Goal: Information Seeking & Learning: Find specific fact

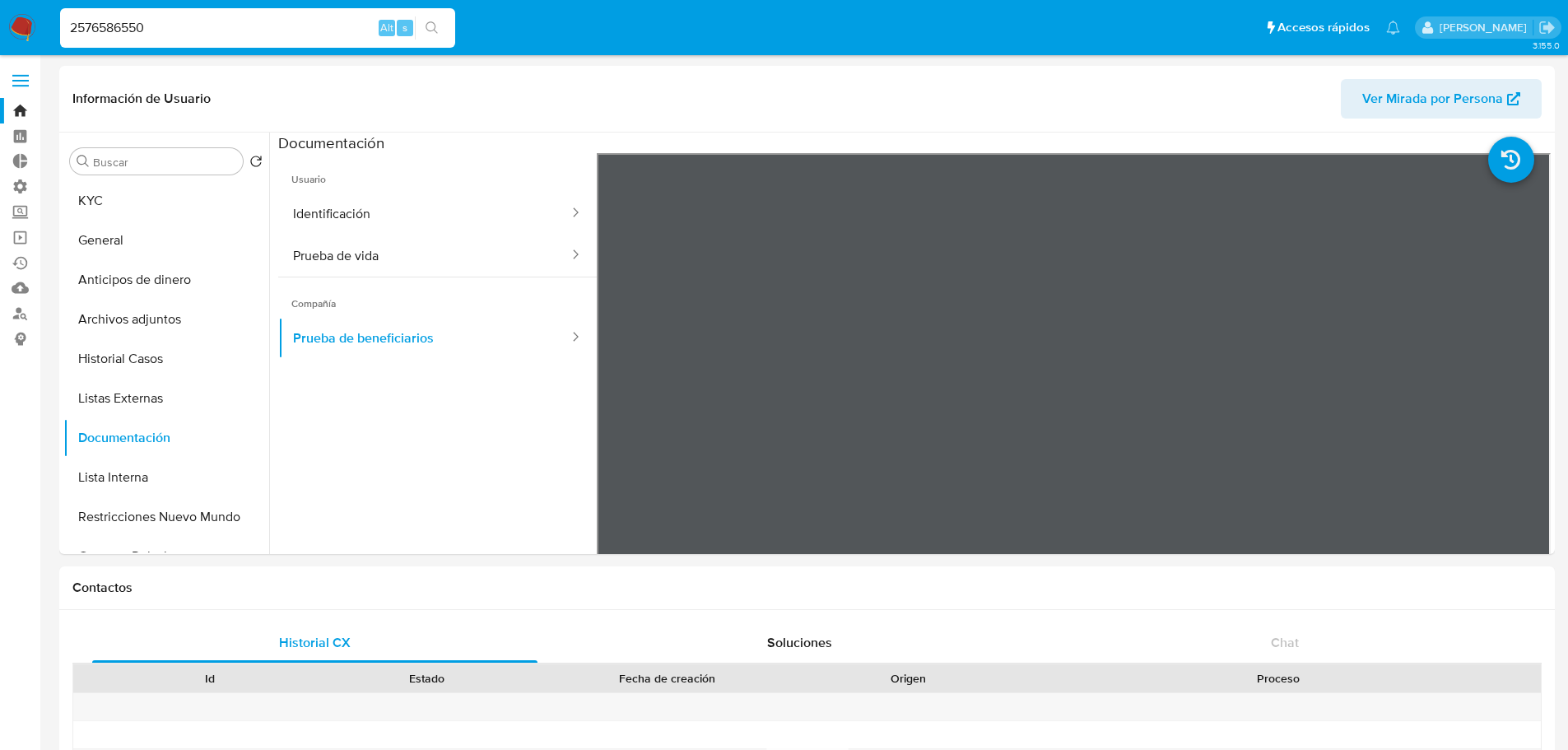
select select "10"
click at [292, 24] on input "2576586550" at bounding box center [257, 28] width 395 height 21
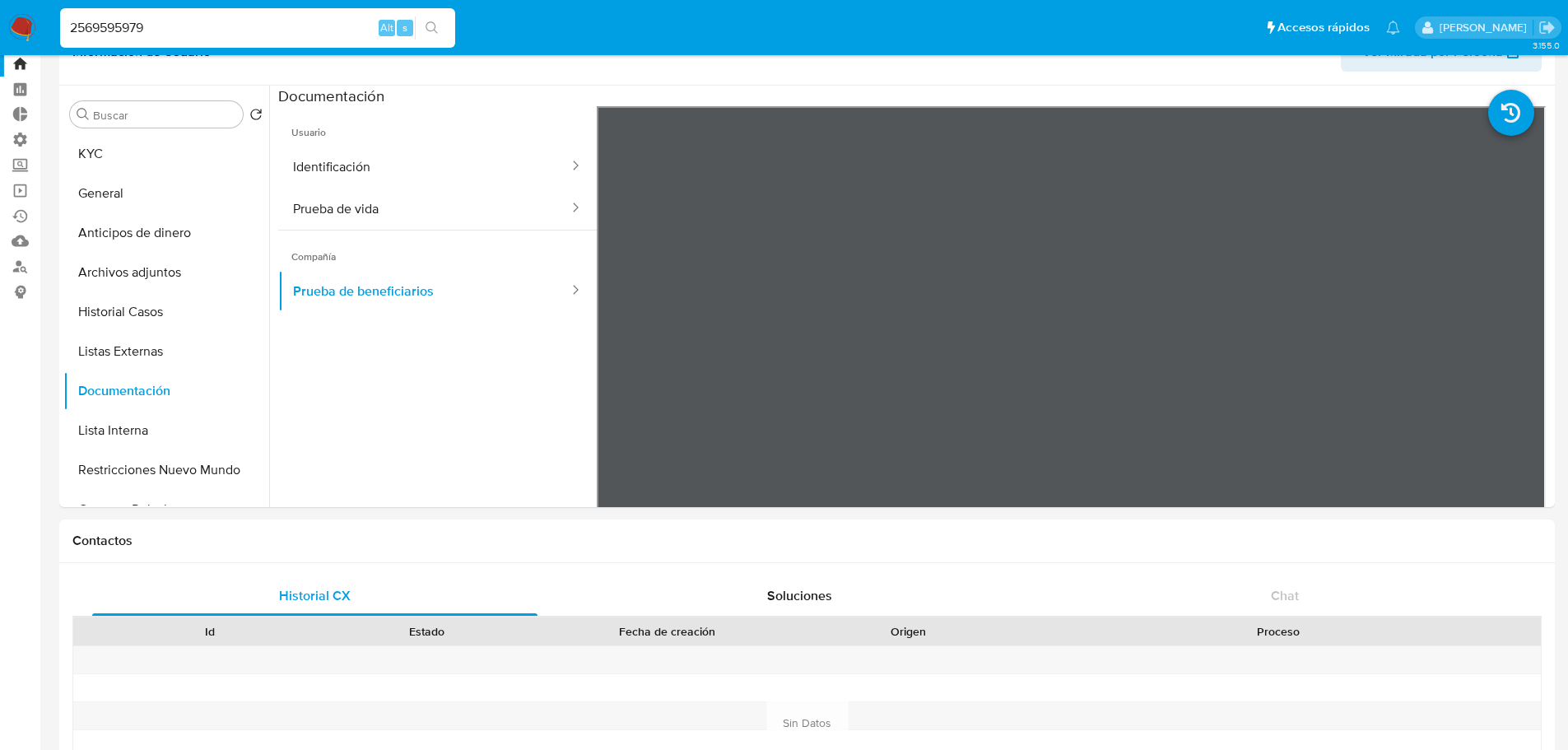
scroll to position [47, 0]
type input "2569595979"
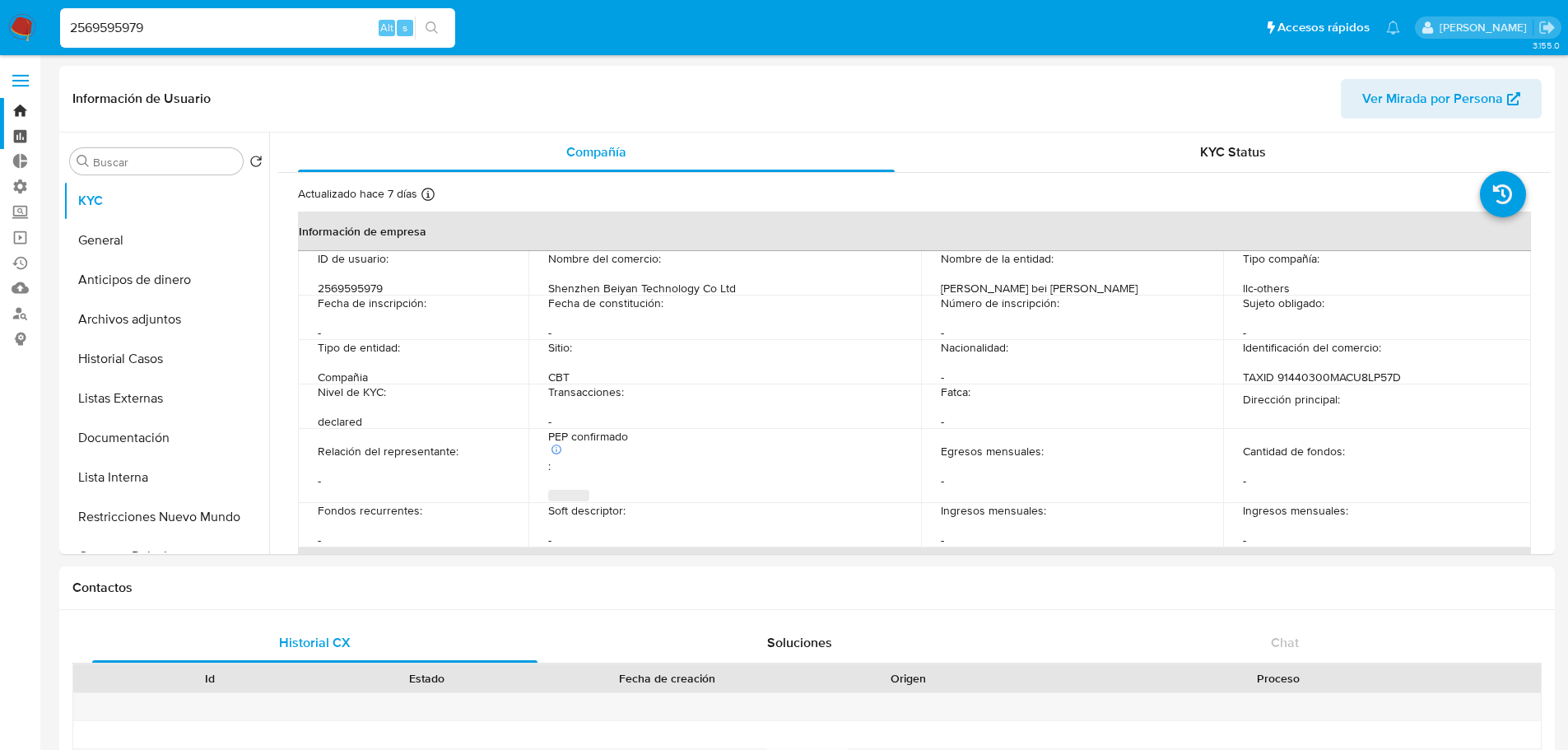
select select "10"
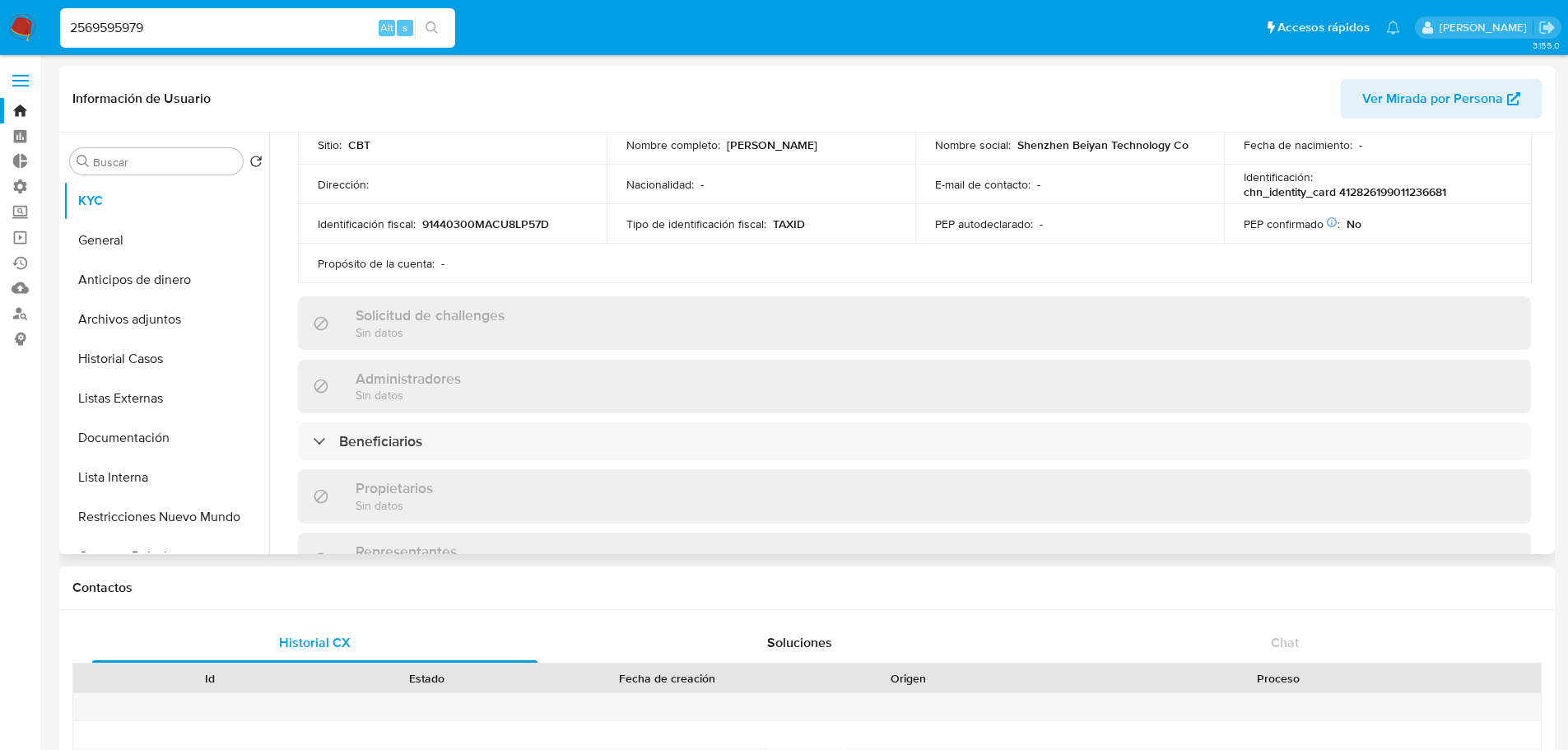
scroll to position [464, 0]
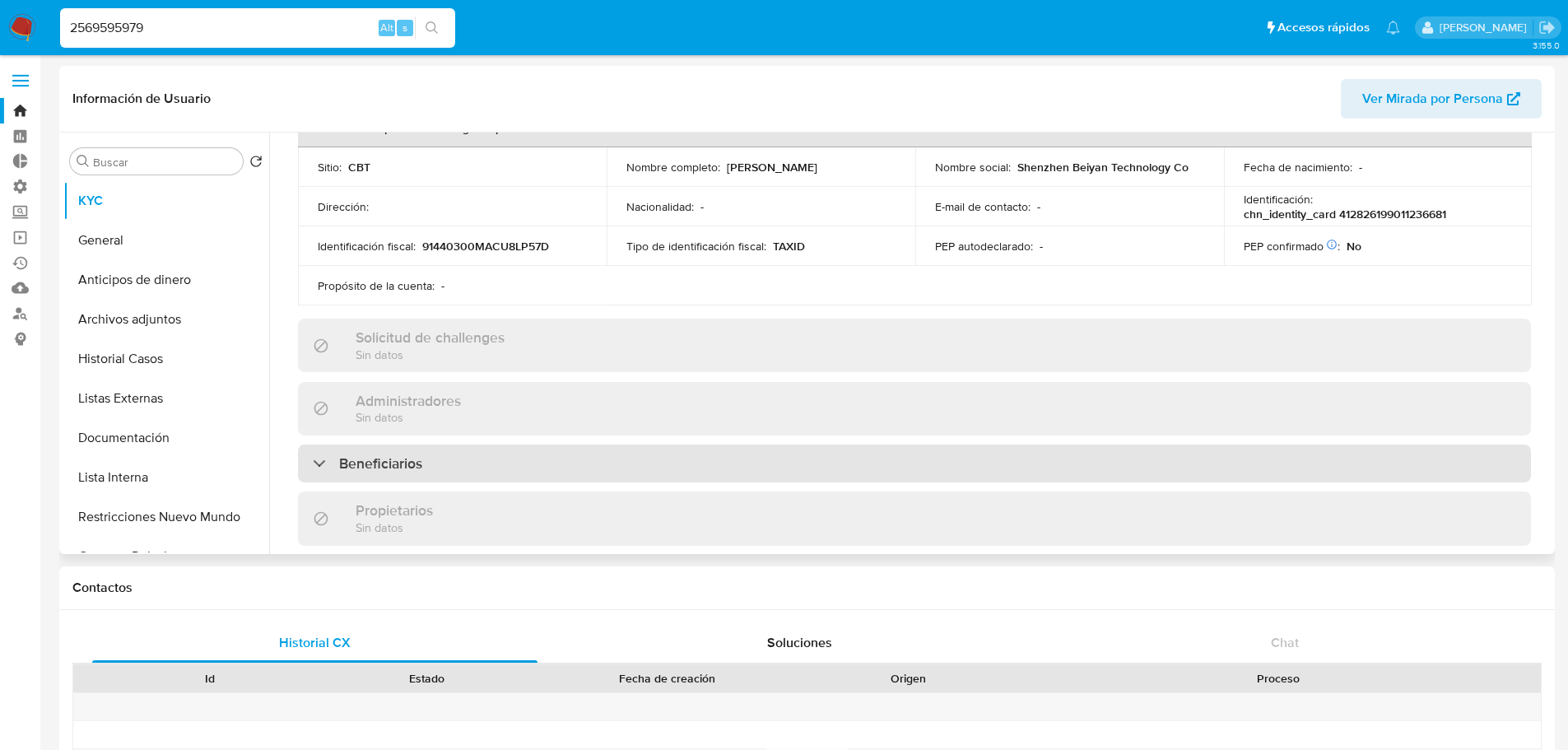
click at [933, 460] on div "Beneficiarios" at bounding box center [914, 463] width 1233 height 37
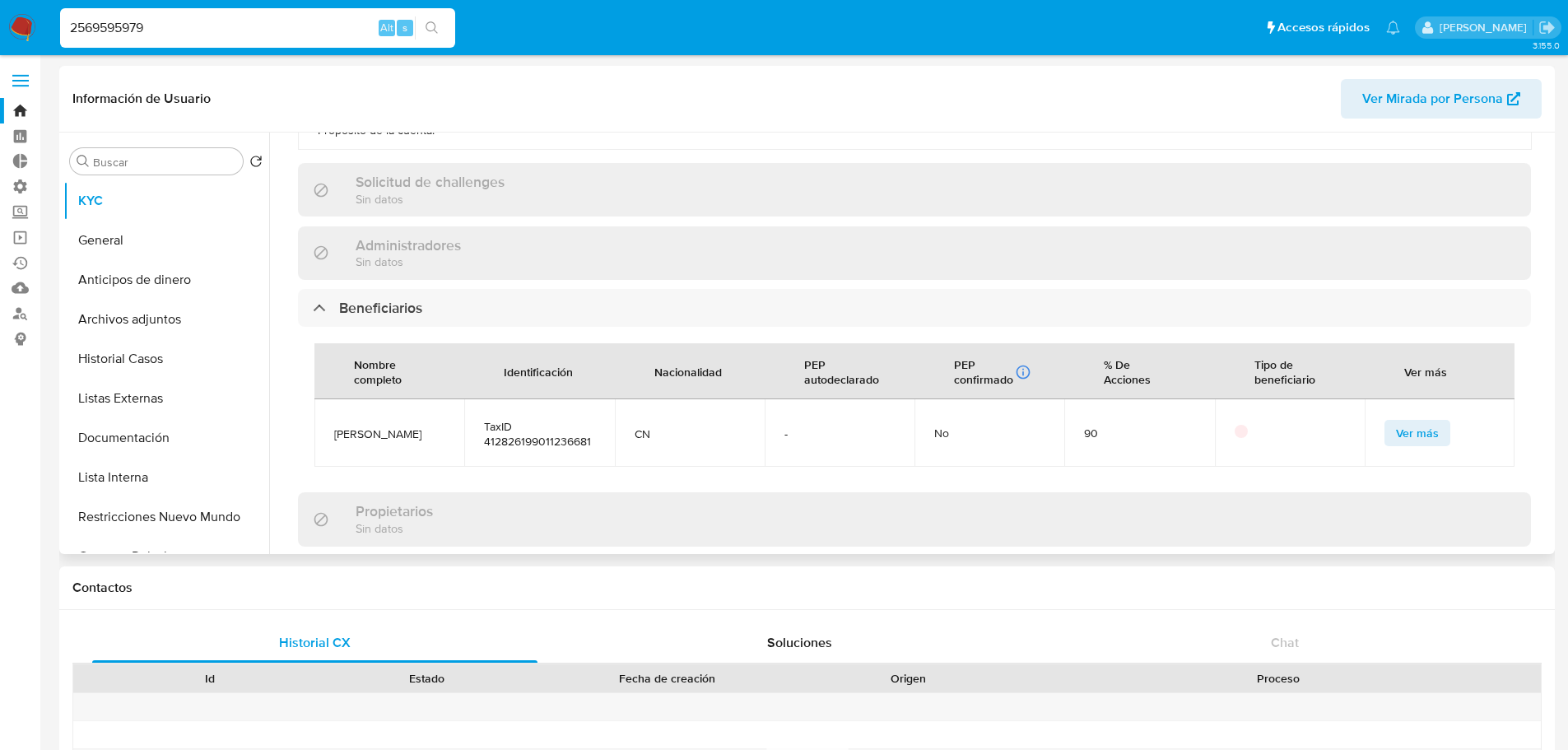
scroll to position [623, 0]
click at [1435, 421] on button "Ver más" at bounding box center [1417, 429] width 66 height 26
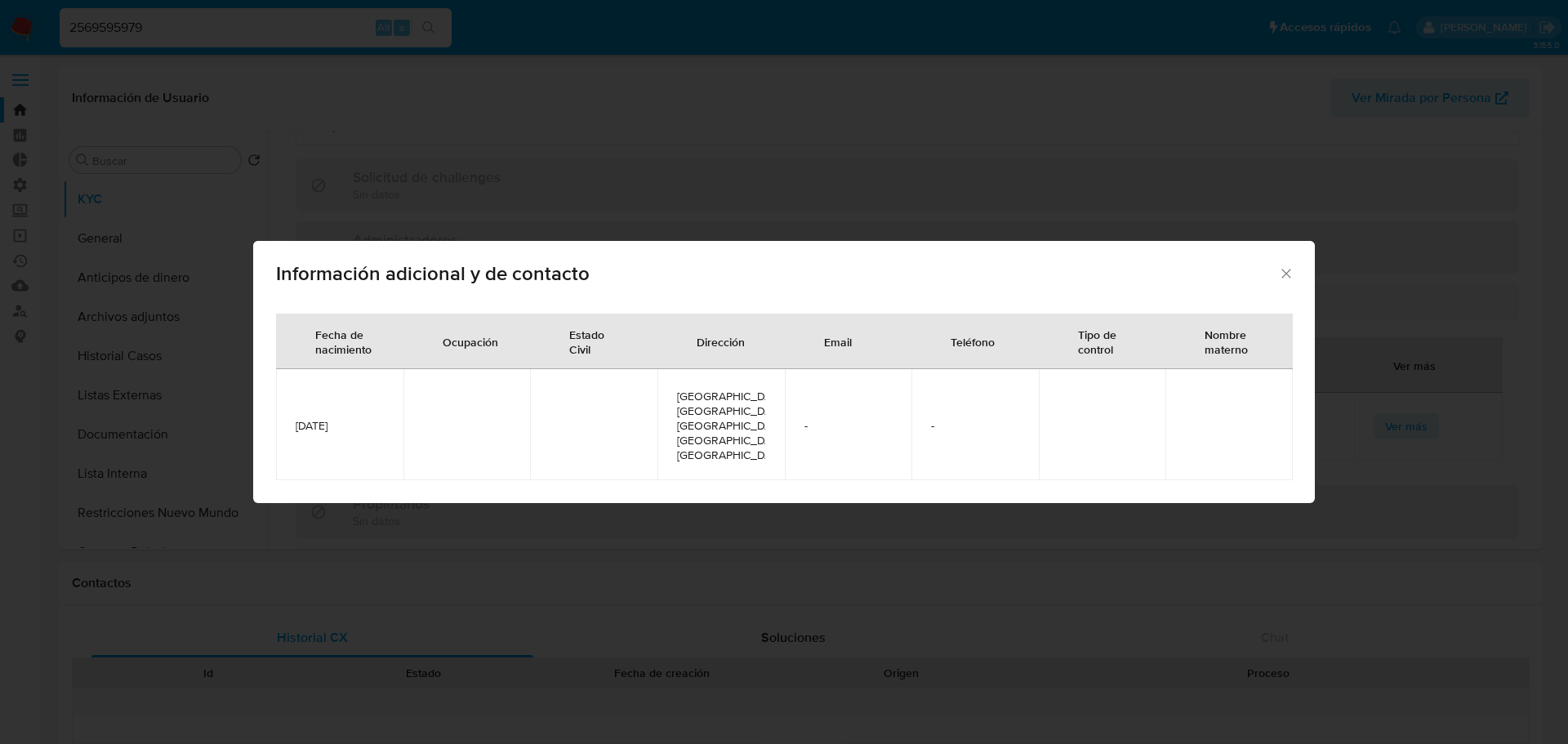
drag, startPoint x: 289, startPoint y: 427, endPoint x: 374, endPoint y: 430, distance: 85.1
click at [374, 430] on td "[DATE]" at bounding box center [340, 424] width 128 height 111
copy span "[DATE]"
click at [1287, 282] on icon "Cerrar" at bounding box center [1286, 273] width 16 height 16
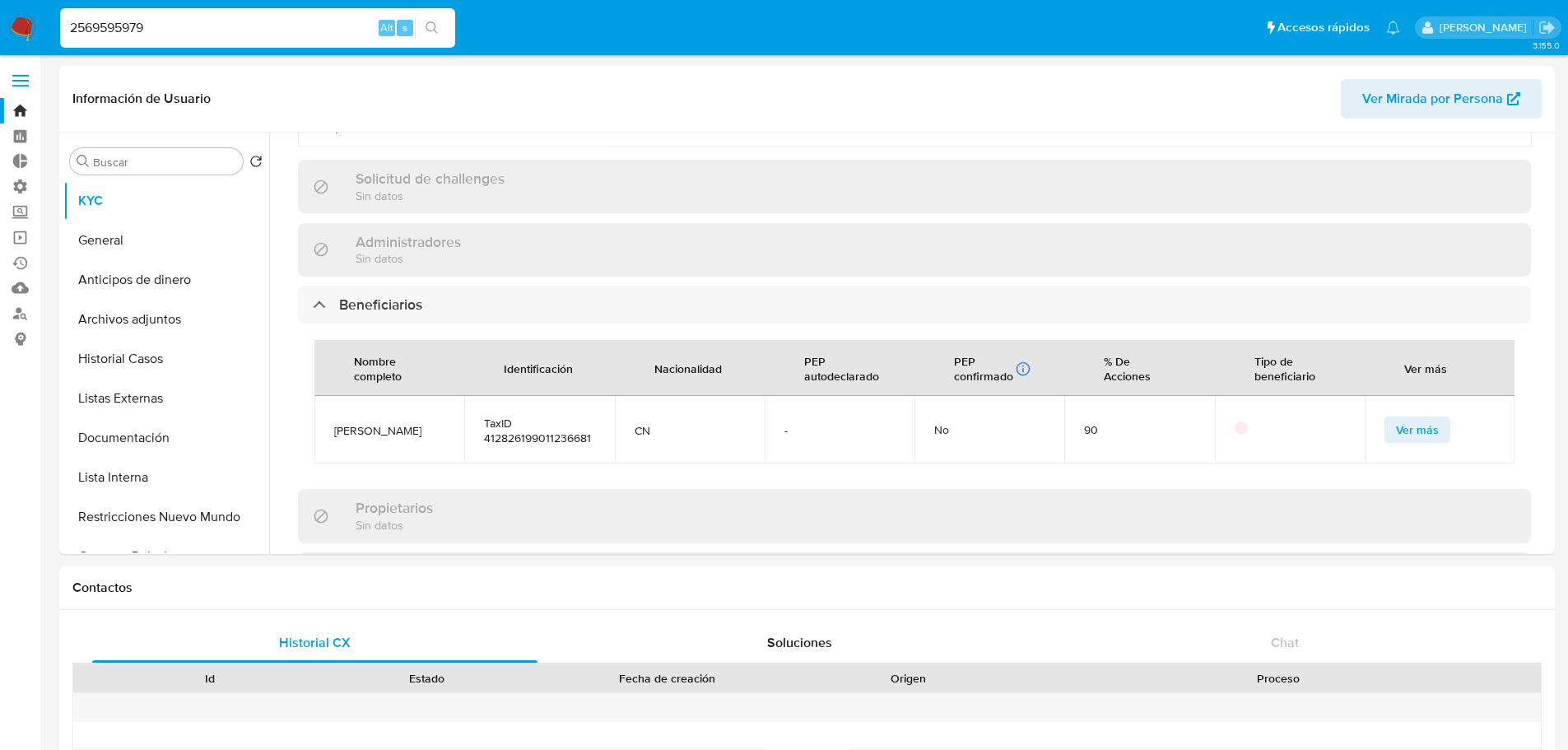
click at [278, 17] on input "2569595979" at bounding box center [257, 28] width 395 height 21
paste input "7177412"
type input "2571774129"
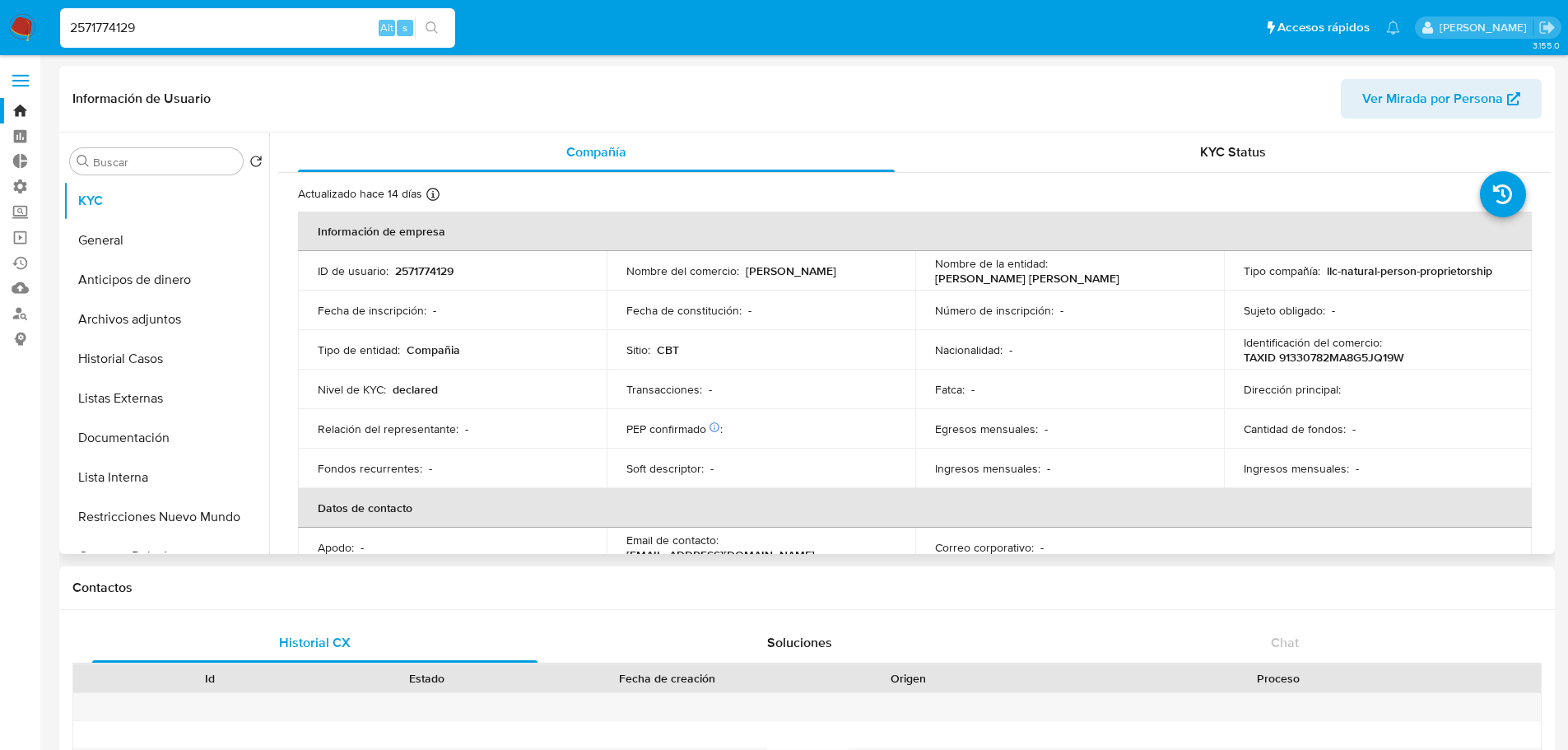
select select "10"
click at [1551, 337] on div "Buscar Volver al orden por defecto KYC General Anticipos de dinero Archivos adj…" at bounding box center [808, 343] width 1496 height 422
click at [1551, 302] on div "Buscar Volver al orden por defecto KYC General Anticipos de dinero Archivos adj…" at bounding box center [808, 343] width 1496 height 422
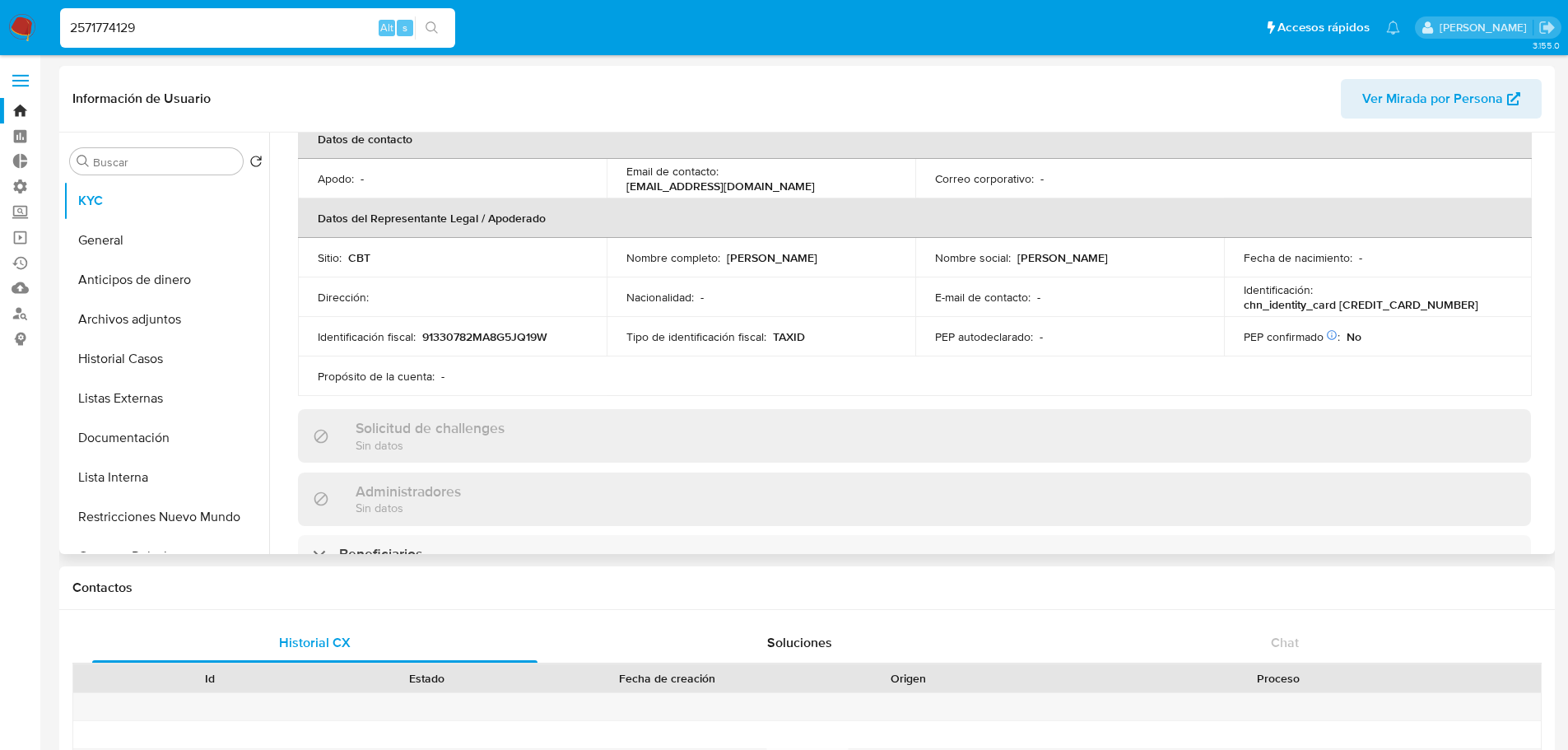
scroll to position [738, 0]
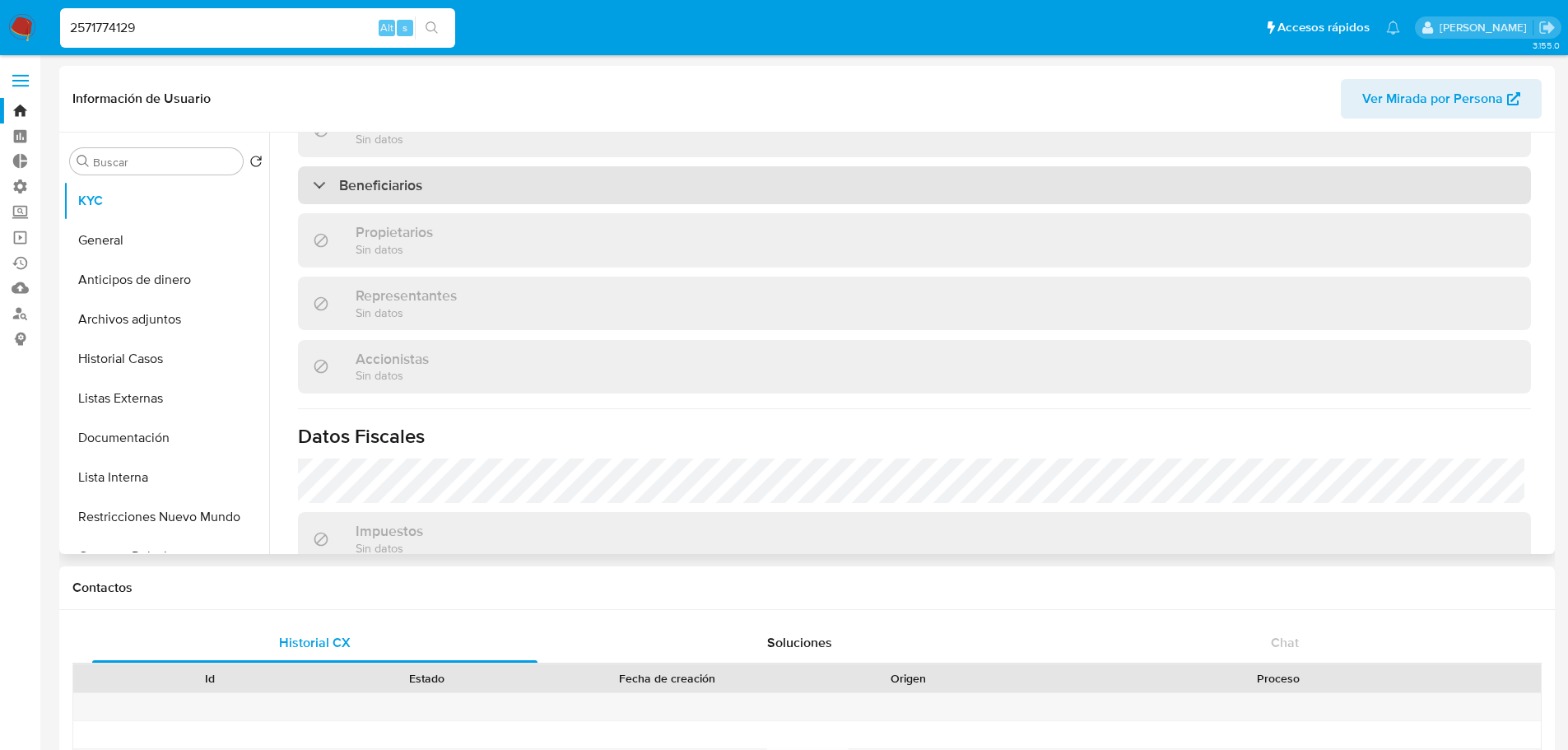
click at [937, 174] on div "Beneficiarios" at bounding box center [914, 184] width 1233 height 37
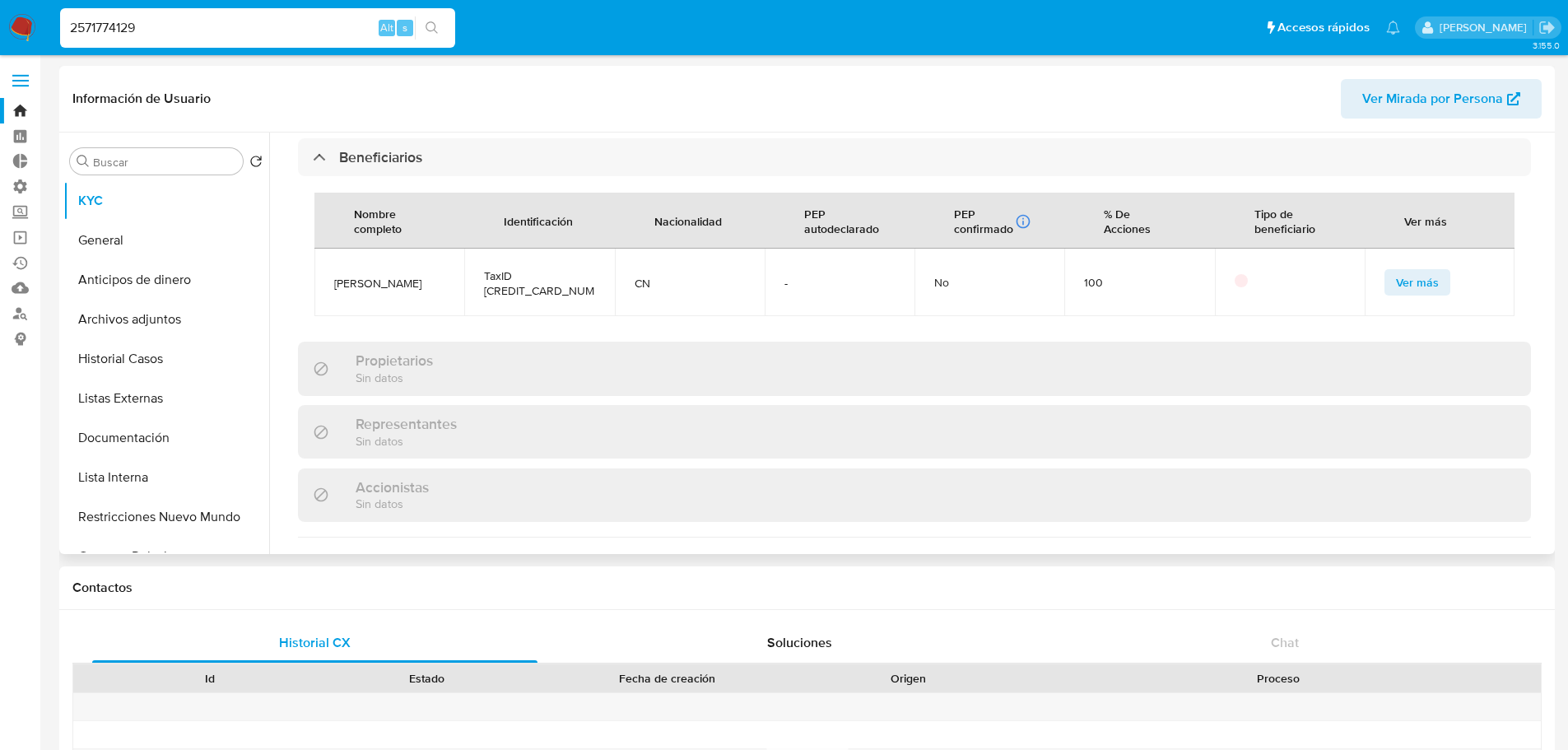
scroll to position [740, 0]
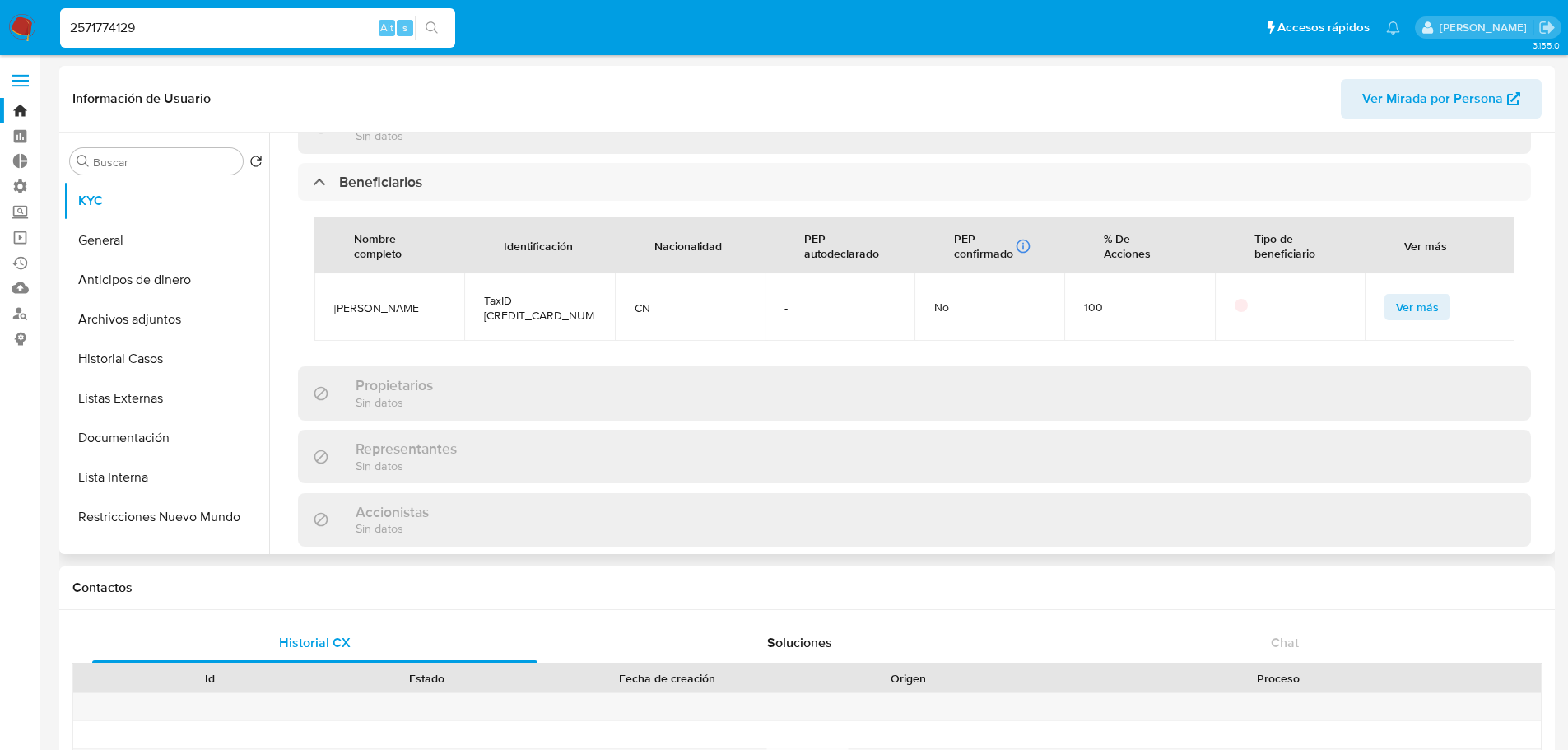
click at [1398, 302] on span "Ver más" at bounding box center [1417, 307] width 43 height 23
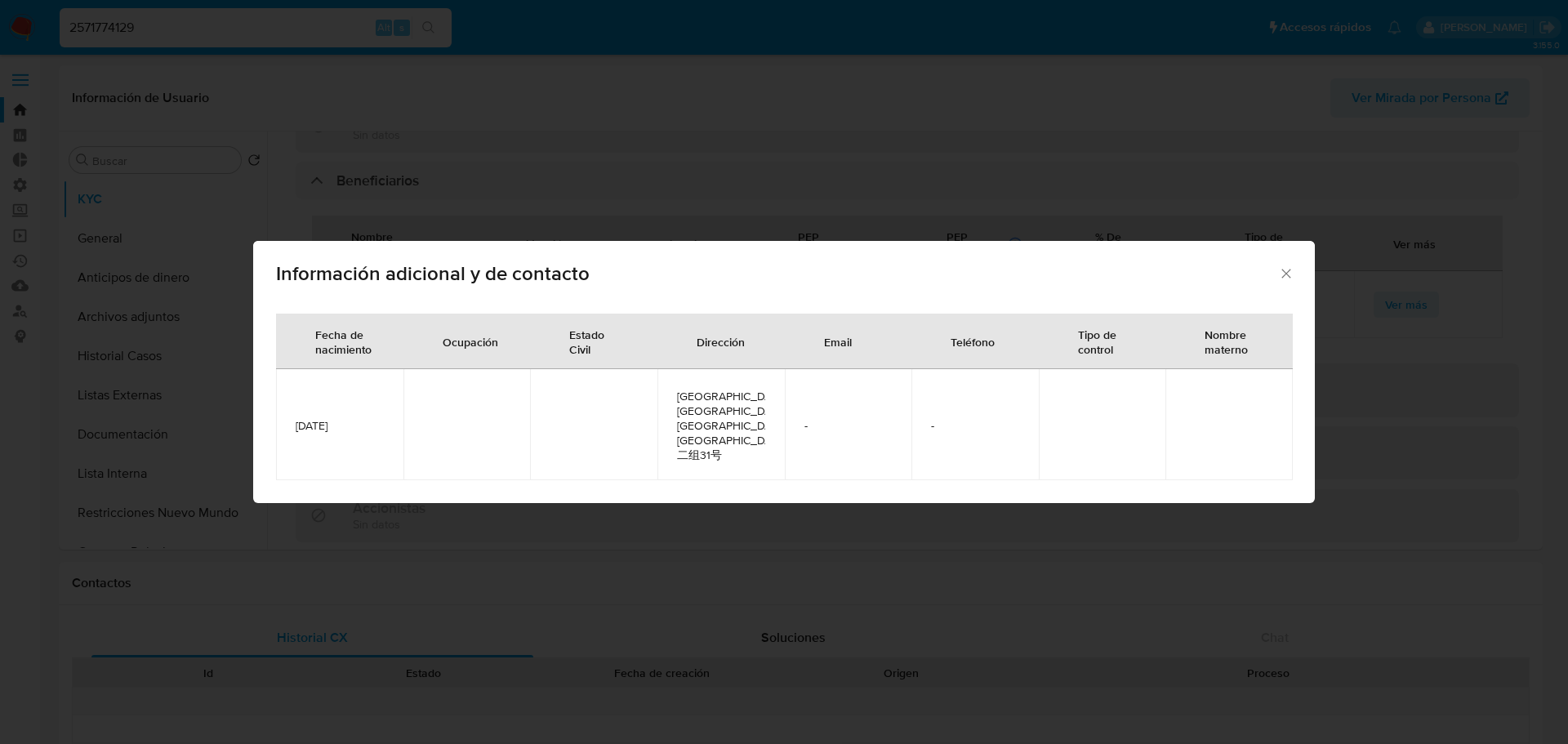
drag, startPoint x: 361, startPoint y: 432, endPoint x: 287, endPoint y: 430, distance: 74.0
click at [287, 430] on td "[DATE]" at bounding box center [340, 424] width 128 height 111
copy span "[DATE]"
click at [1288, 277] on icon "Cerrar" at bounding box center [1285, 272] width 9 height 9
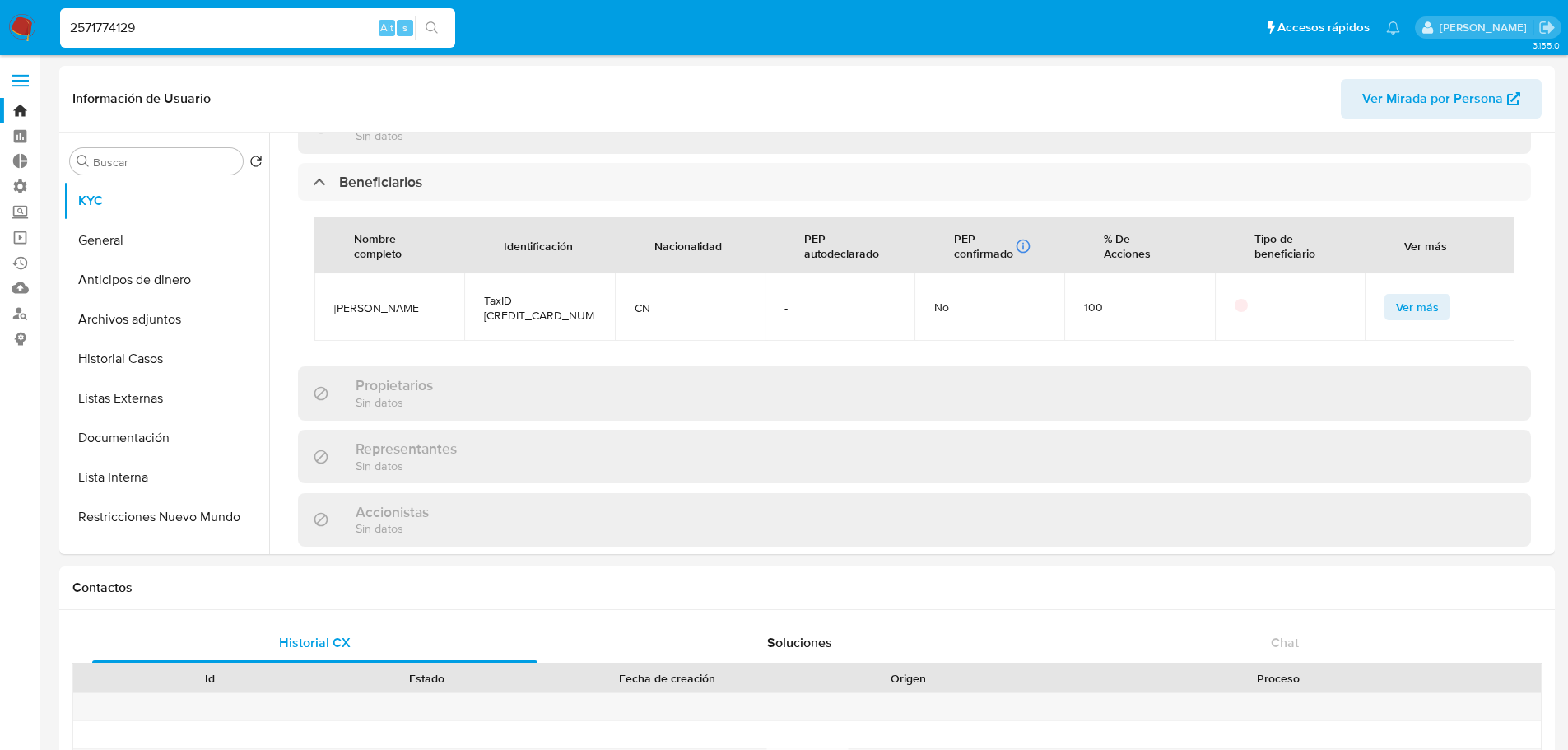
click at [290, 28] on input "2571774129" at bounding box center [257, 28] width 395 height 21
paste input "88593248"
type input "2588593248"
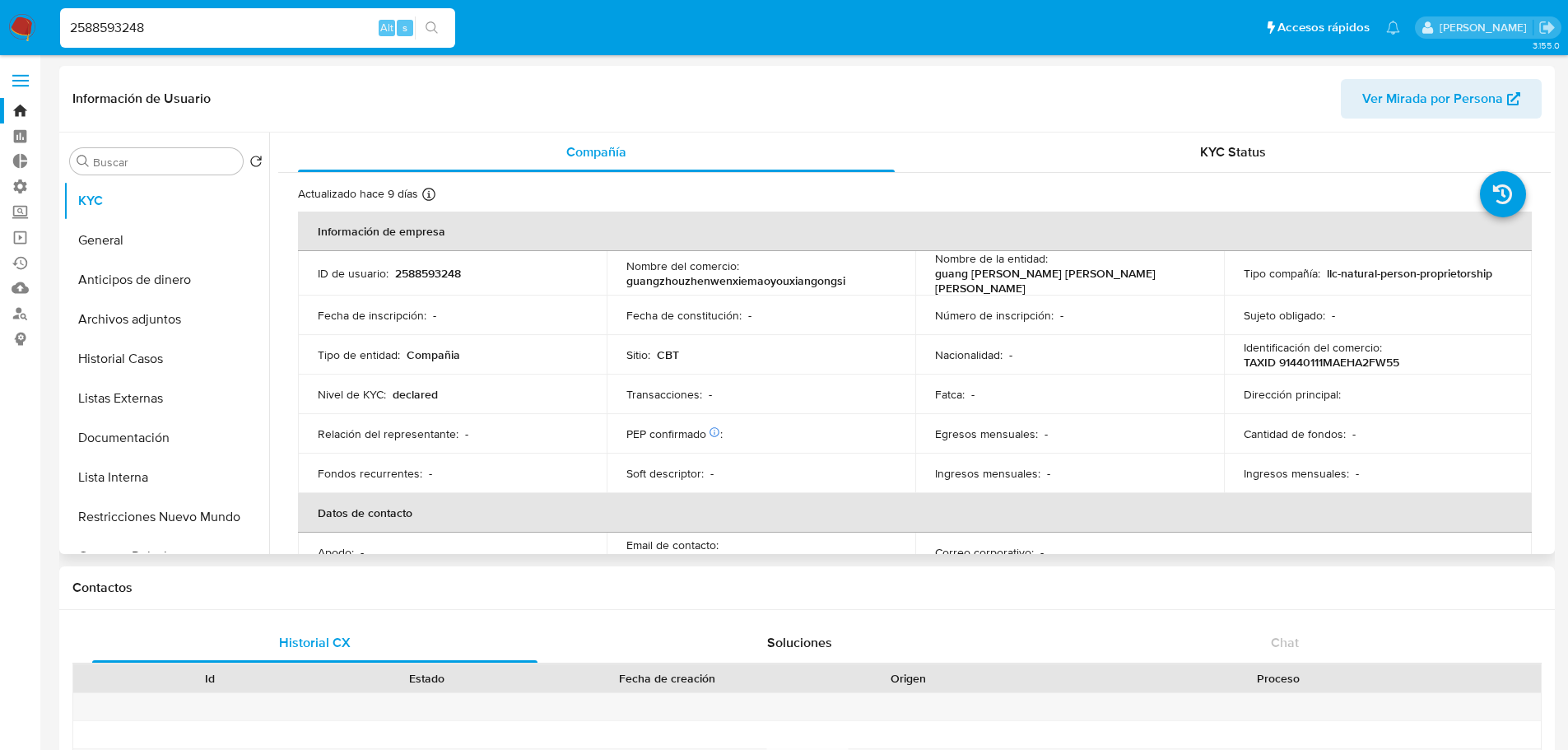
select select "10"
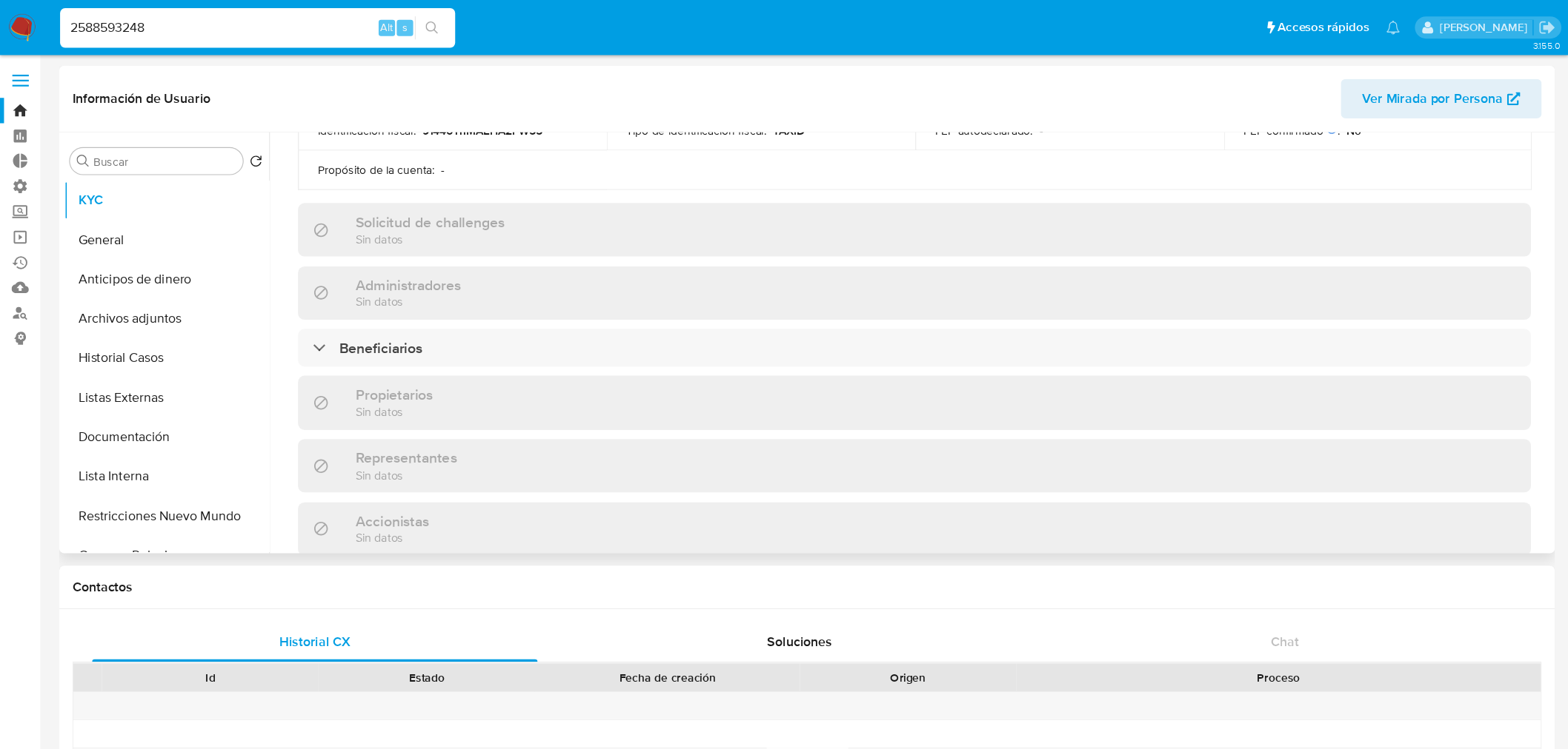
scroll to position [526, 0]
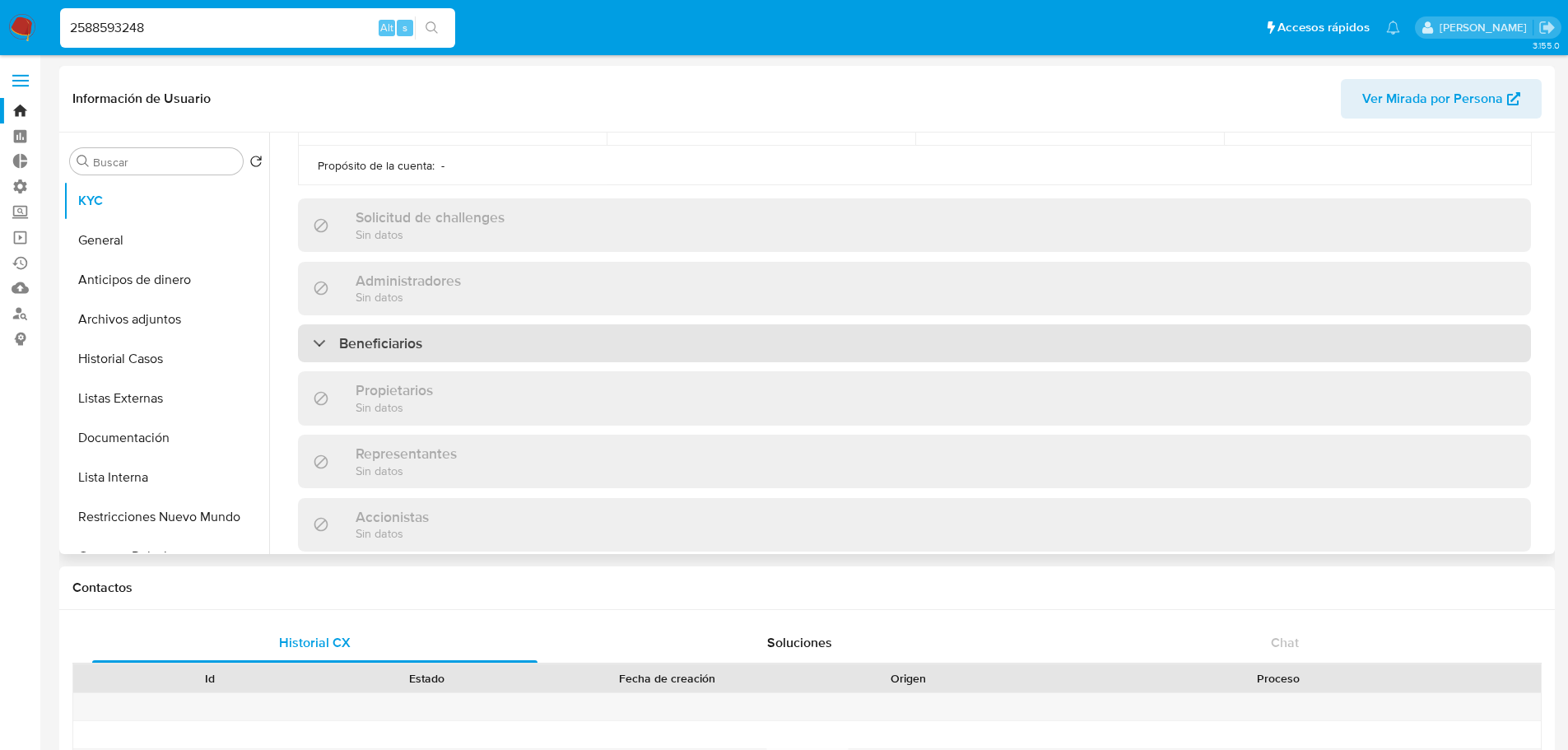
click at [1450, 339] on div "Beneficiarios" at bounding box center [914, 343] width 1233 height 37
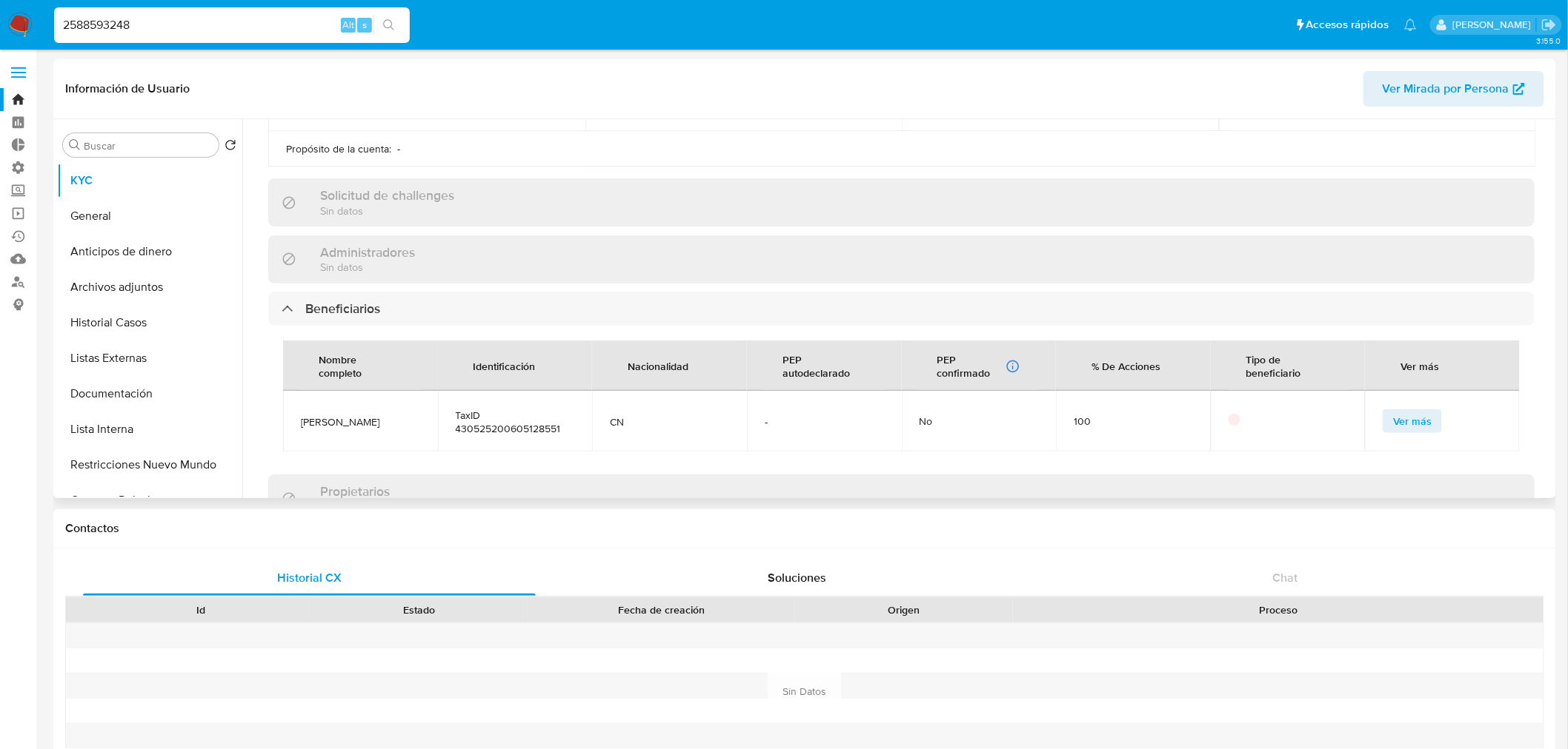
click at [1411, 419] on span "Ver más" at bounding box center [1412, 422] width 39 height 21
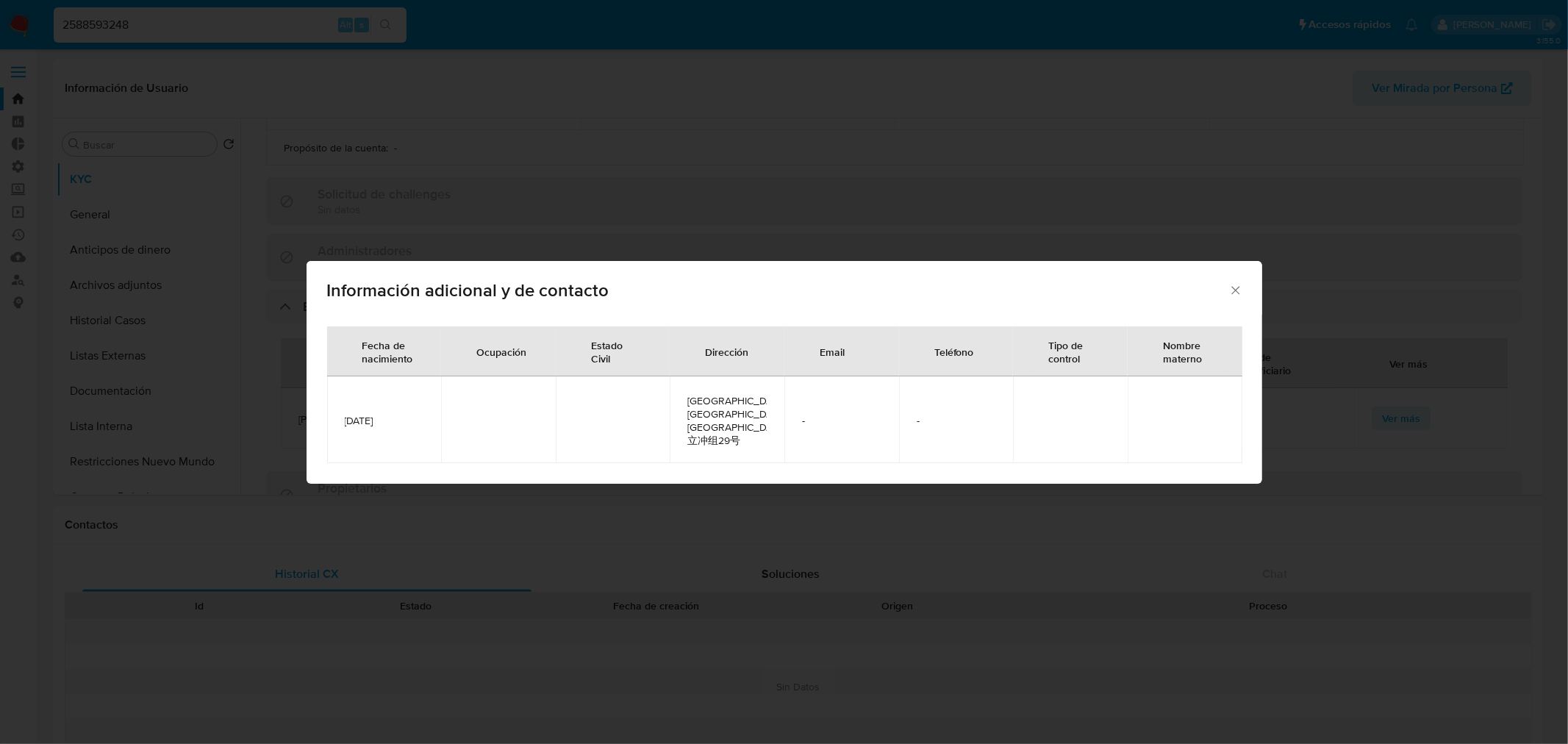
drag, startPoint x: 400, startPoint y: 418, endPoint x: 338, endPoint y: 416, distance: 62.0
click at [338, 416] on td "[DATE]" at bounding box center [384, 420] width 115 height 87
copy span "[DATE]"
click at [1229, 298] on icon "Cerrar" at bounding box center [1235, 290] width 15 height 15
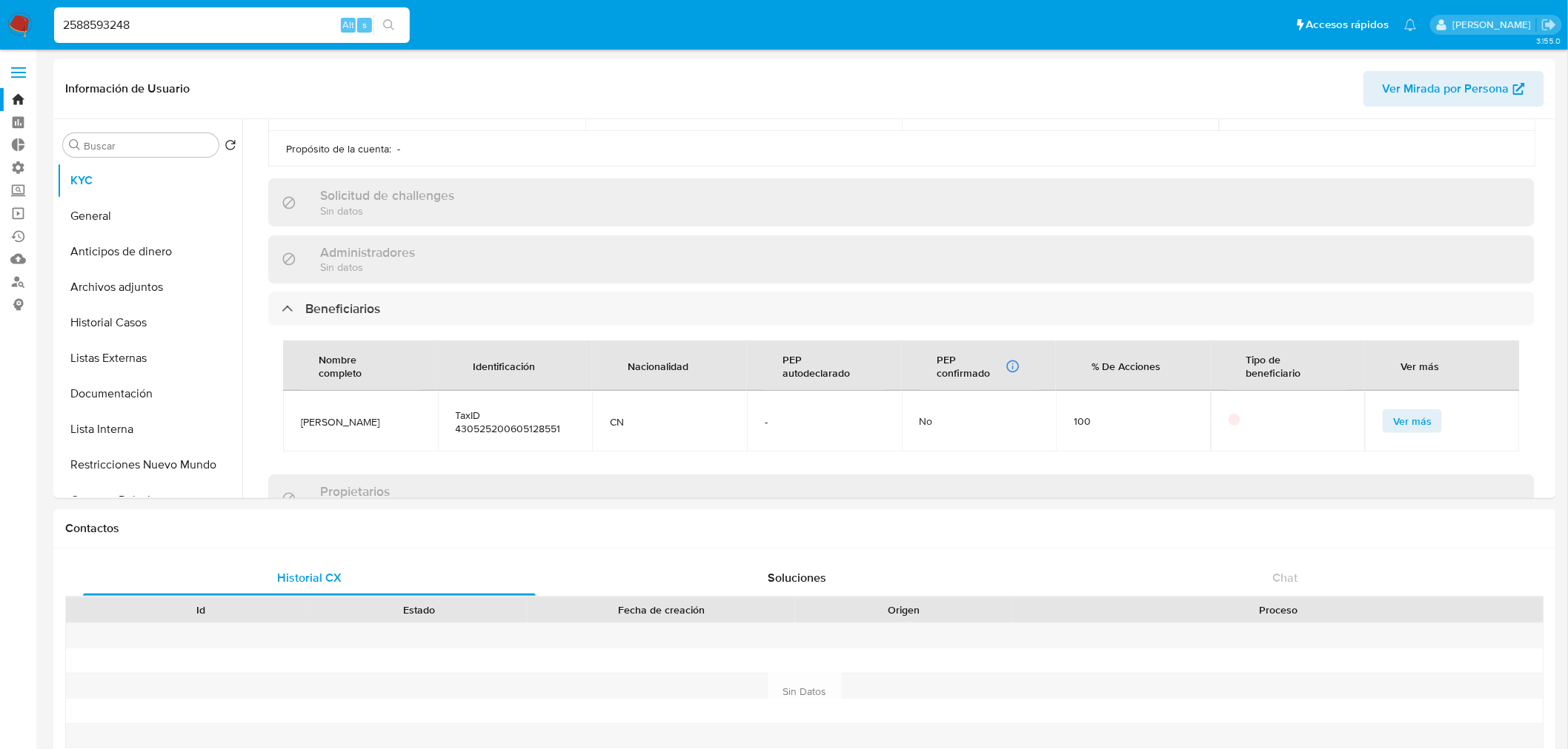
click at [234, 27] on input "2588593248" at bounding box center [232, 25] width 355 height 19
paste input "6934251"
type input "2569342518"
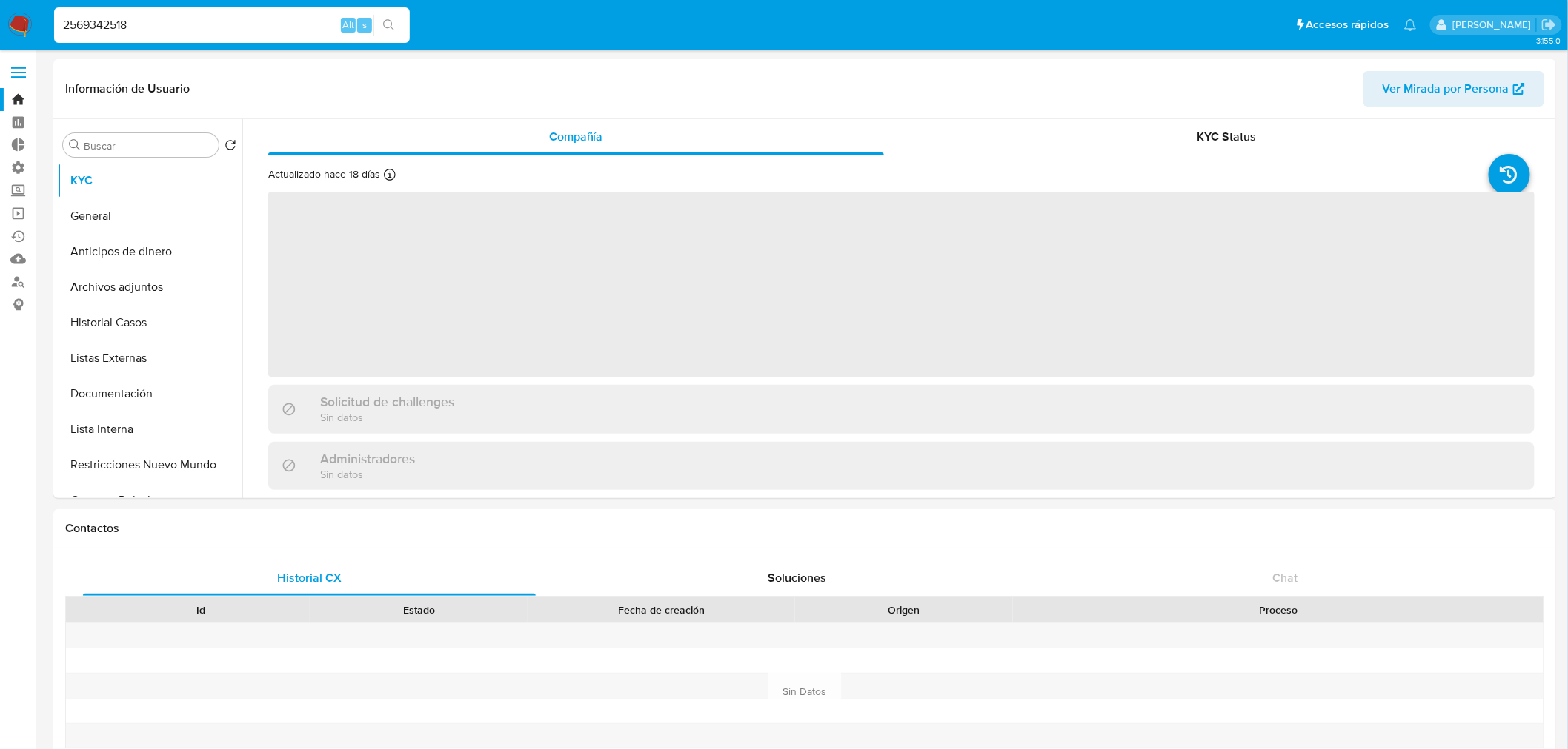
select select "10"
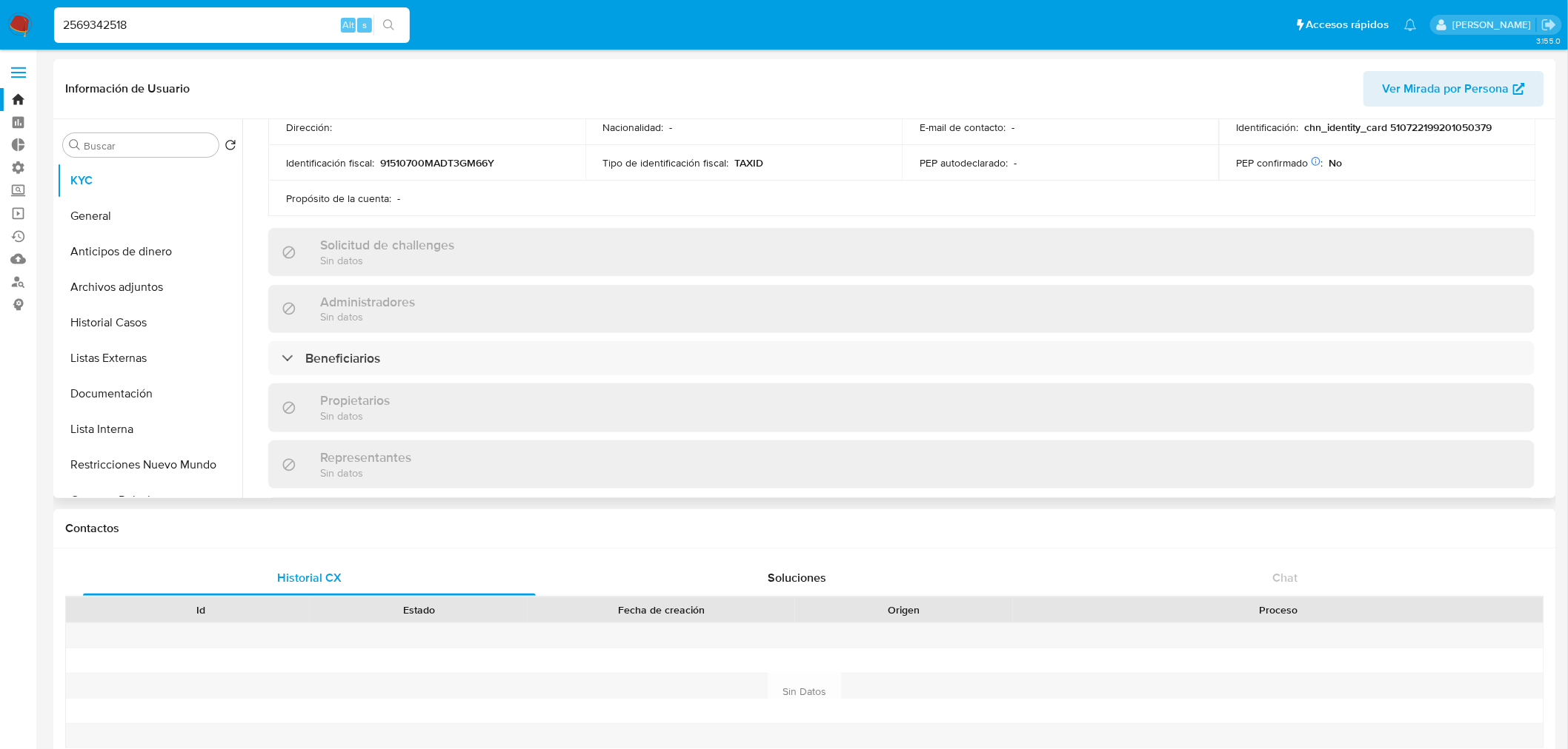
scroll to position [478, 0]
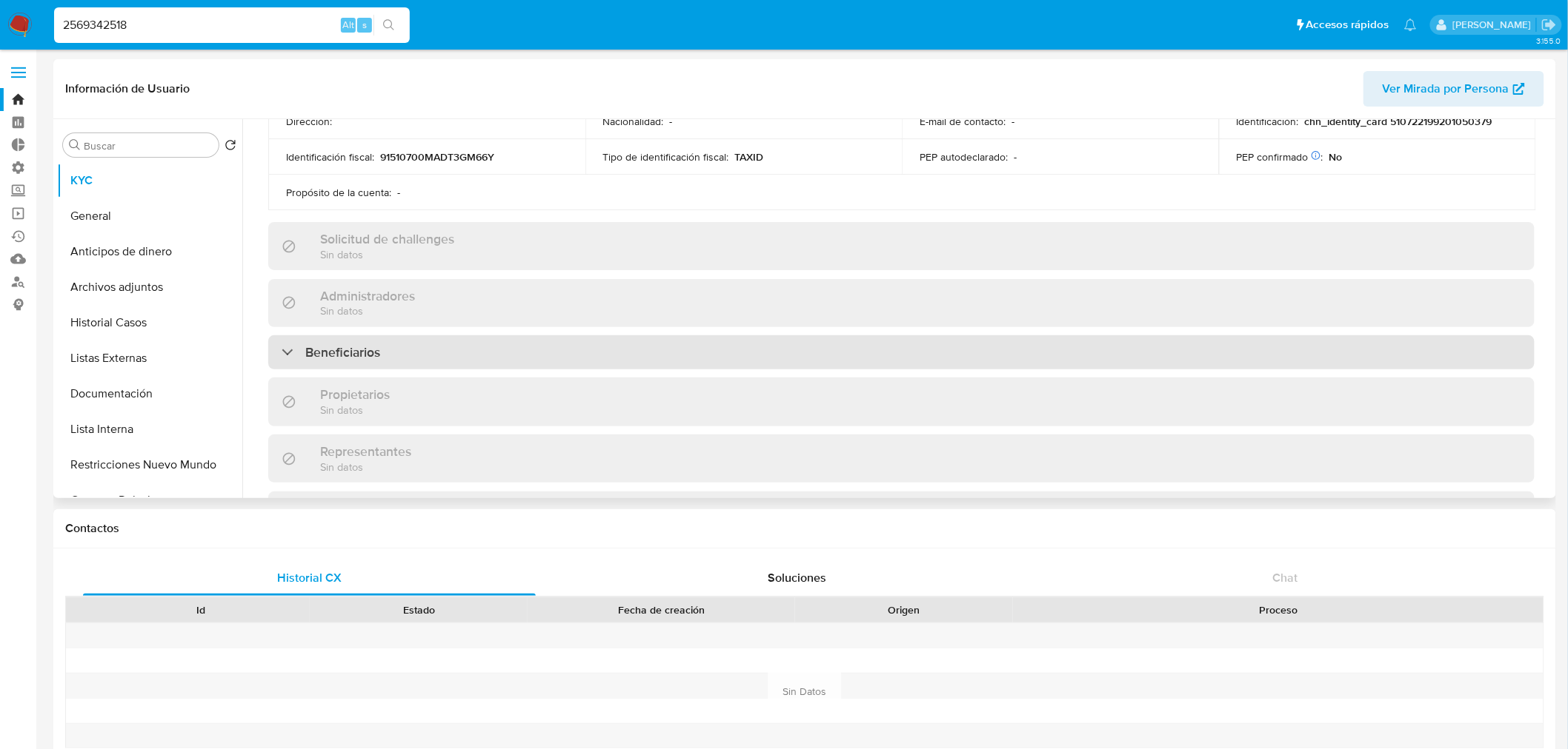
click at [1411, 356] on div "Beneficiarios" at bounding box center [901, 352] width 1266 height 34
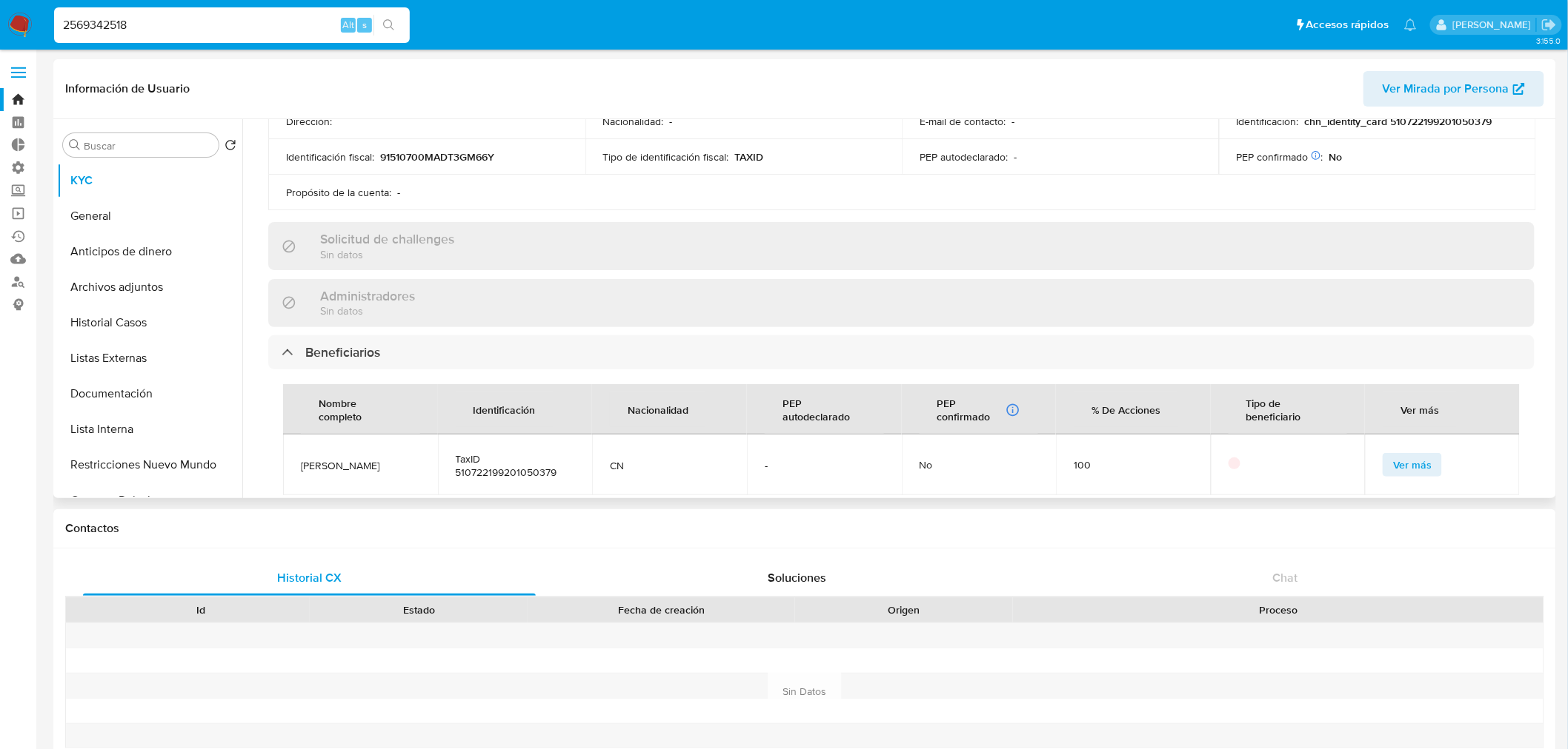
click at [1393, 467] on span "Ver más" at bounding box center [1412, 465] width 39 height 21
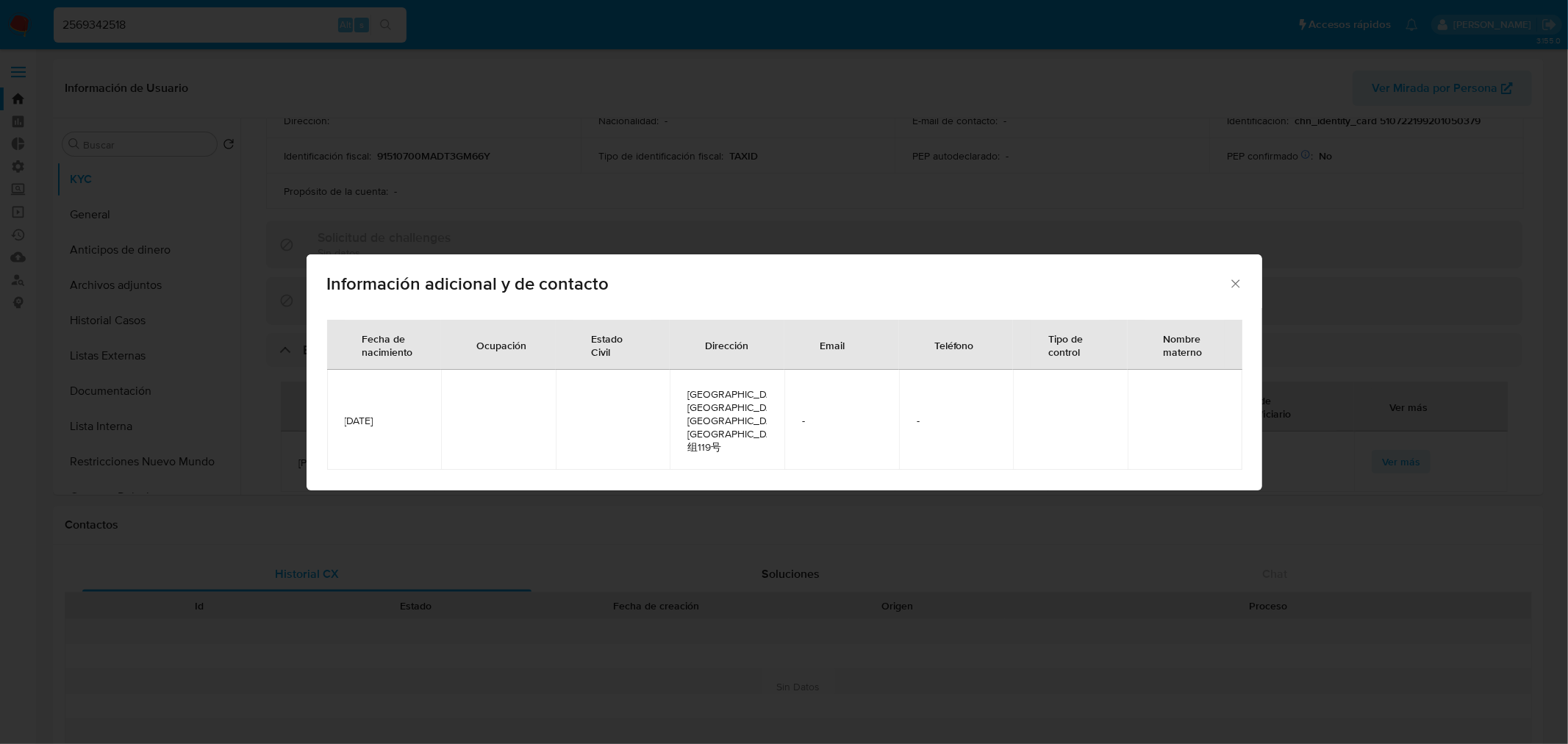
drag, startPoint x: 399, startPoint y: 425, endPoint x: 338, endPoint y: 417, distance: 61.5
click at [338, 417] on td "[DATE]" at bounding box center [384, 420] width 115 height 100
copy span "[DATE]"
click at [1240, 291] on icon "Cerrar" at bounding box center [1235, 283] width 15 height 15
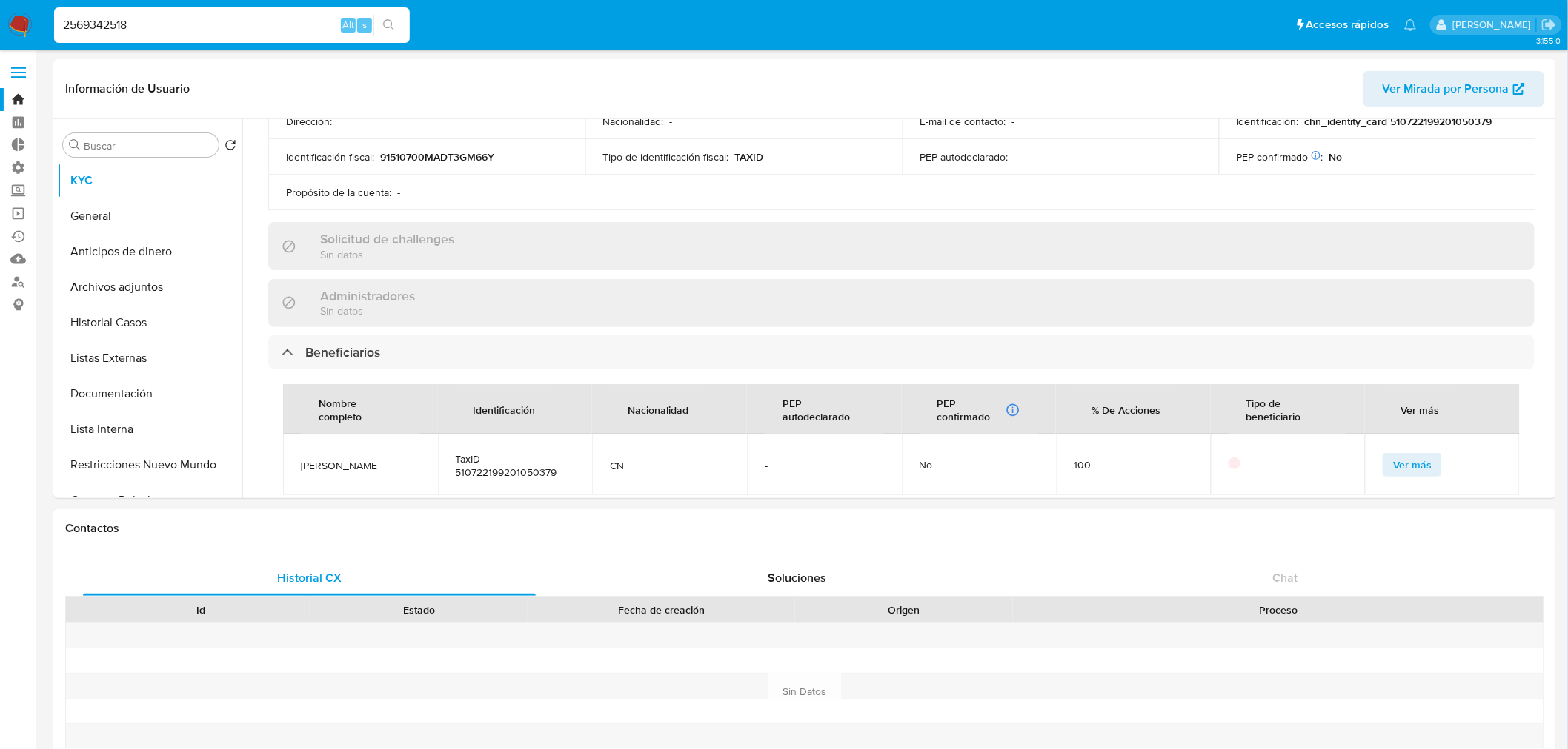
click at [307, 17] on input "2569342518" at bounding box center [232, 25] width 355 height 19
click at [300, 17] on input "2569342518" at bounding box center [232, 25] width 355 height 19
paste input "20257"
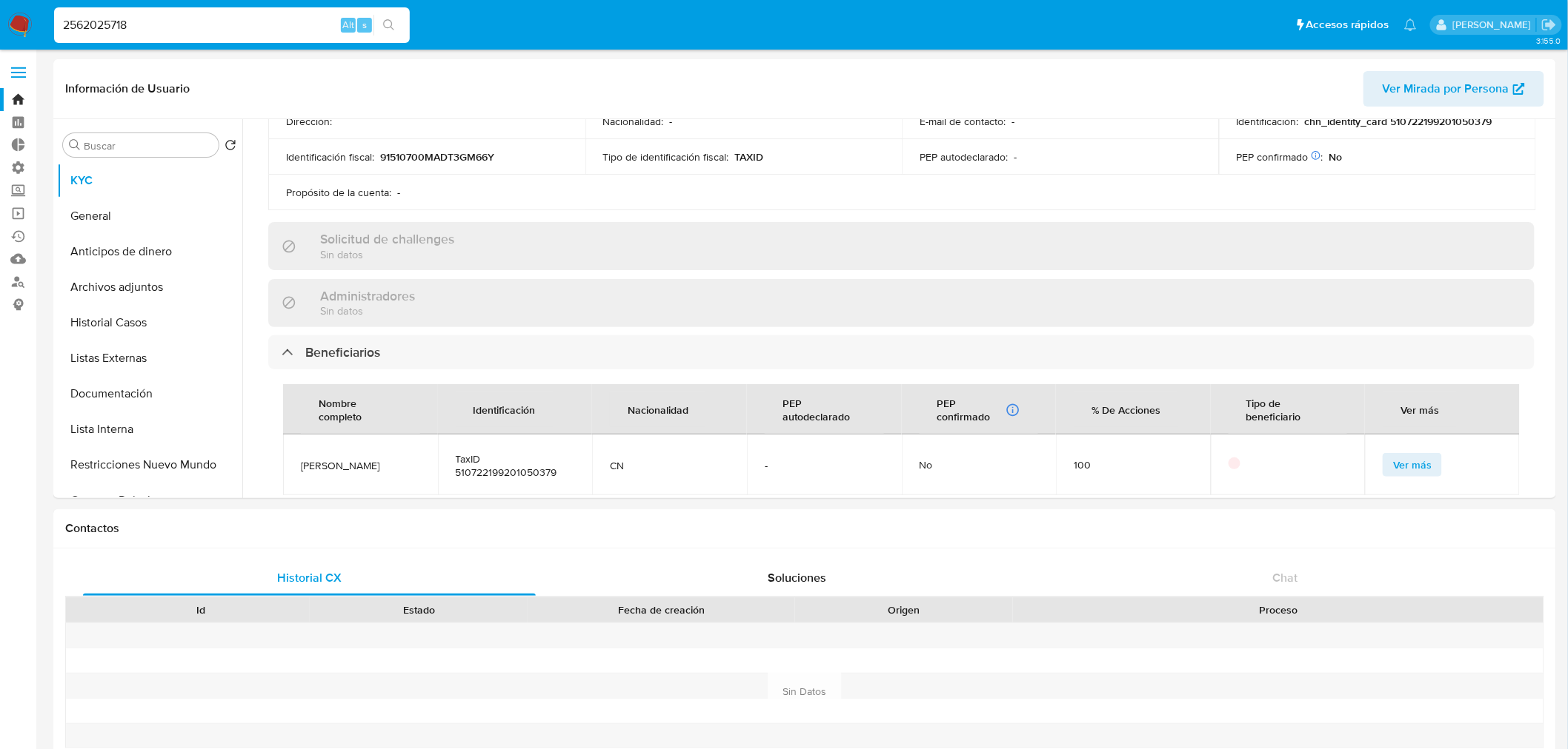
type input "2562025718"
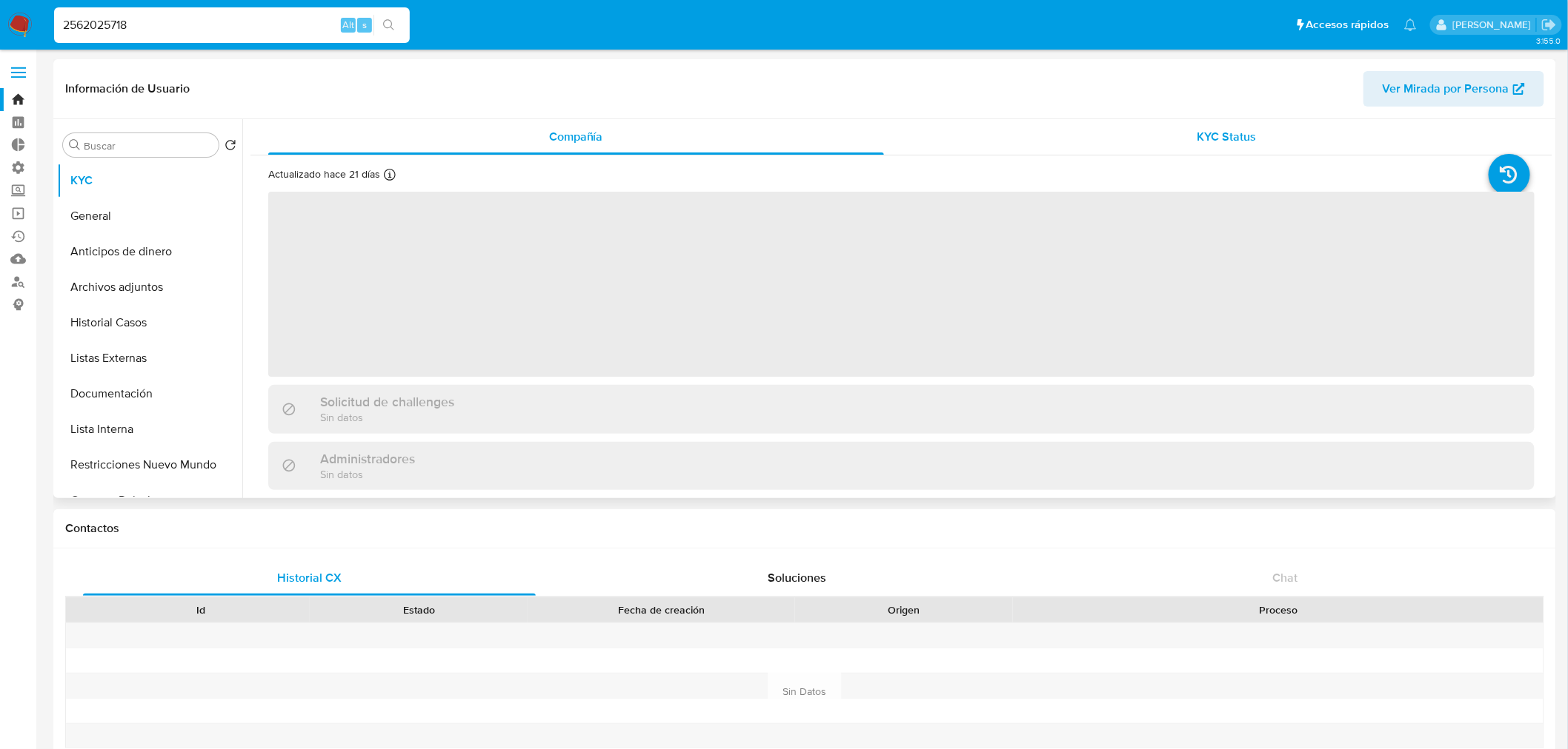
select select "10"
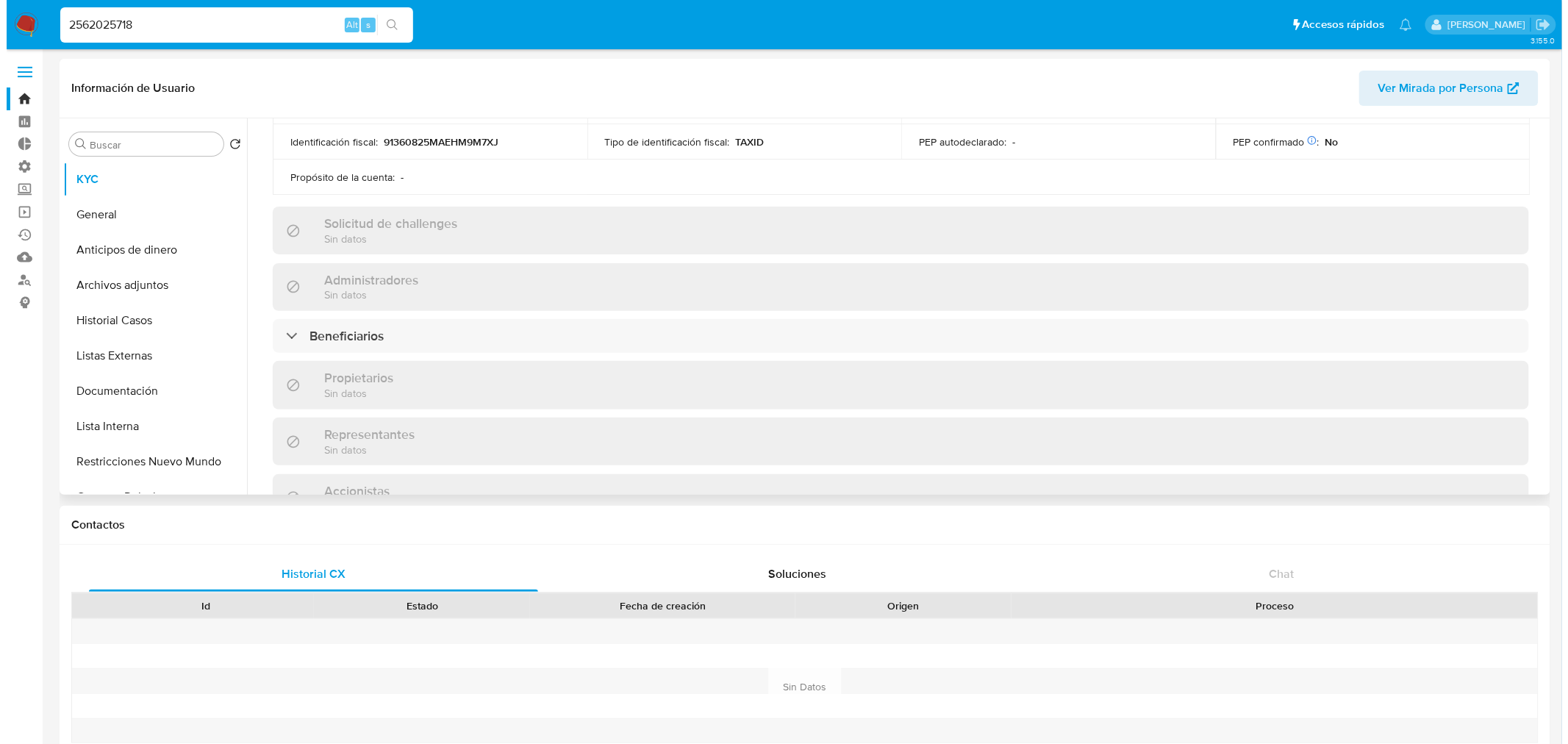
scroll to position [523, 0]
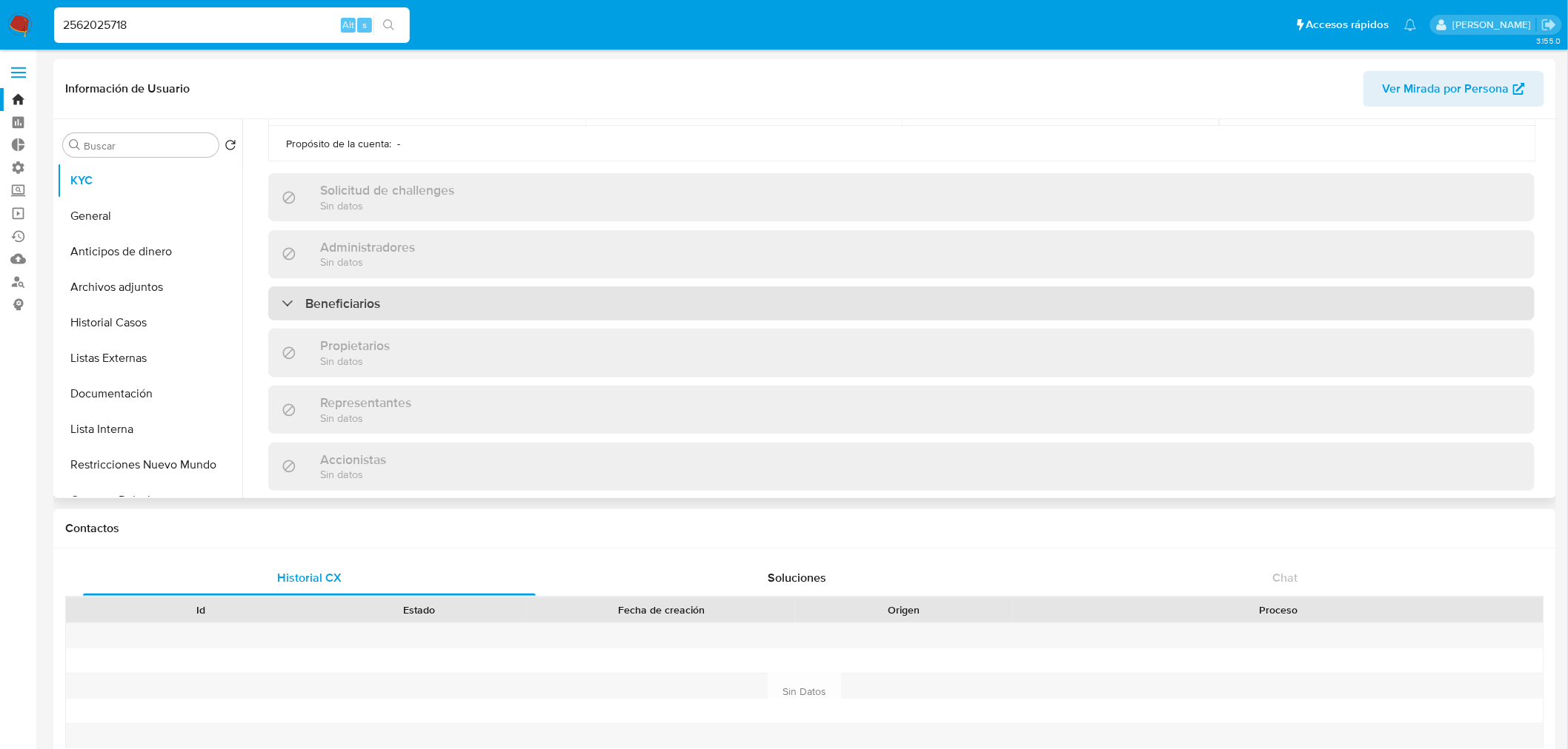
click at [1411, 308] on div "Beneficiarios" at bounding box center [901, 303] width 1266 height 34
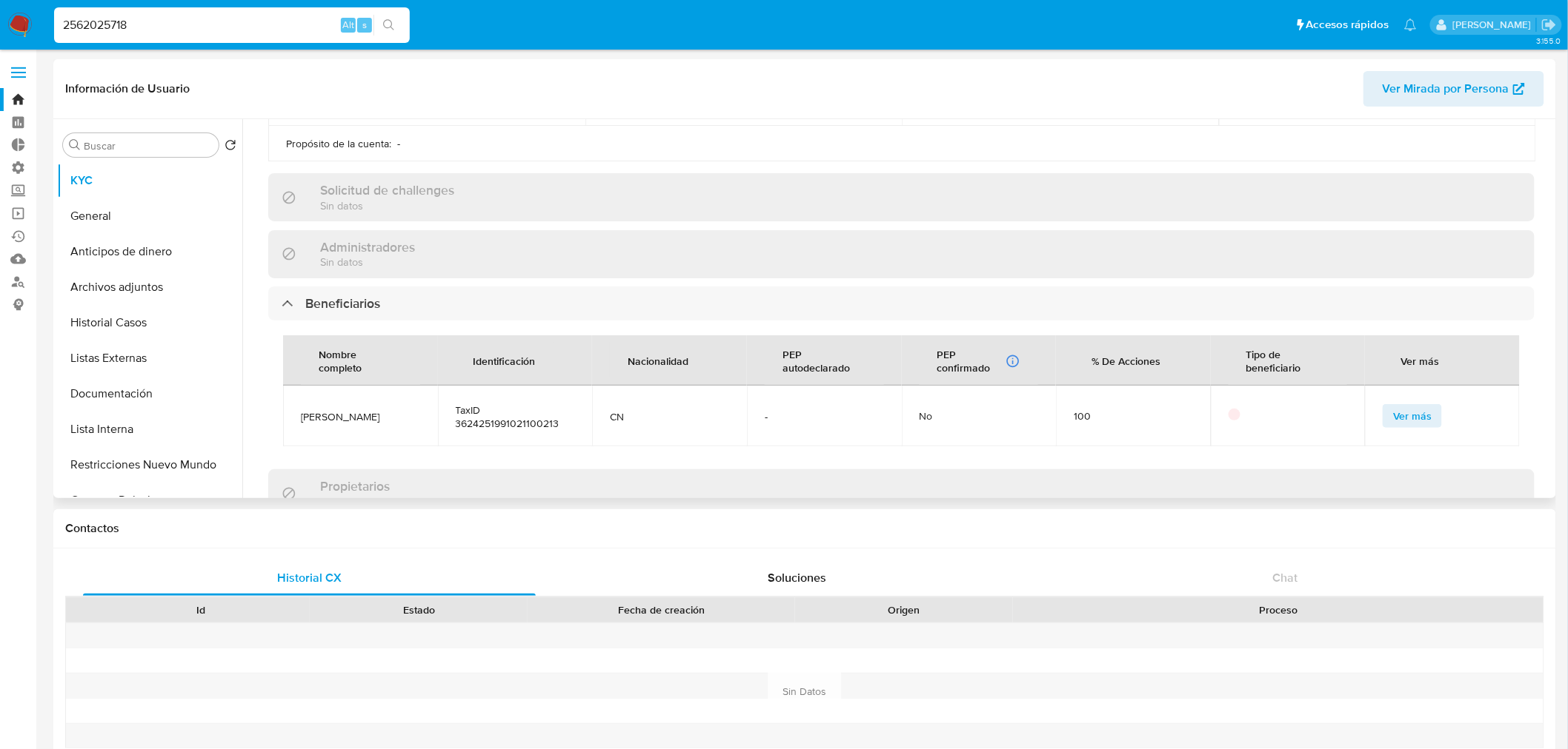
click at [1411, 419] on button "Ver más" at bounding box center [1412, 416] width 60 height 23
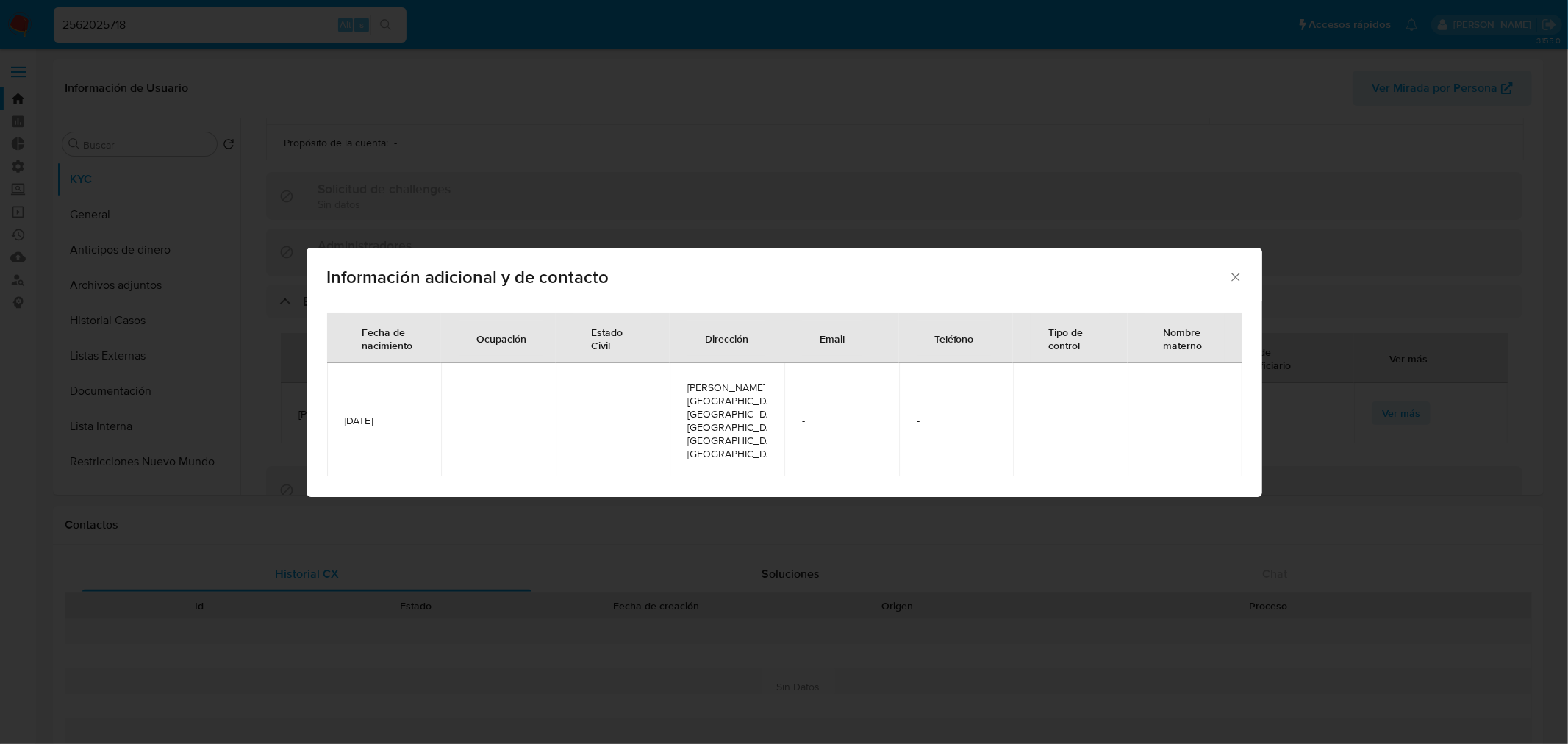
drag, startPoint x: 409, startPoint y: 425, endPoint x: 335, endPoint y: 420, distance: 74.2
click at [335, 420] on td "[DATE]" at bounding box center [384, 420] width 115 height 113
copy span "[DATE]"
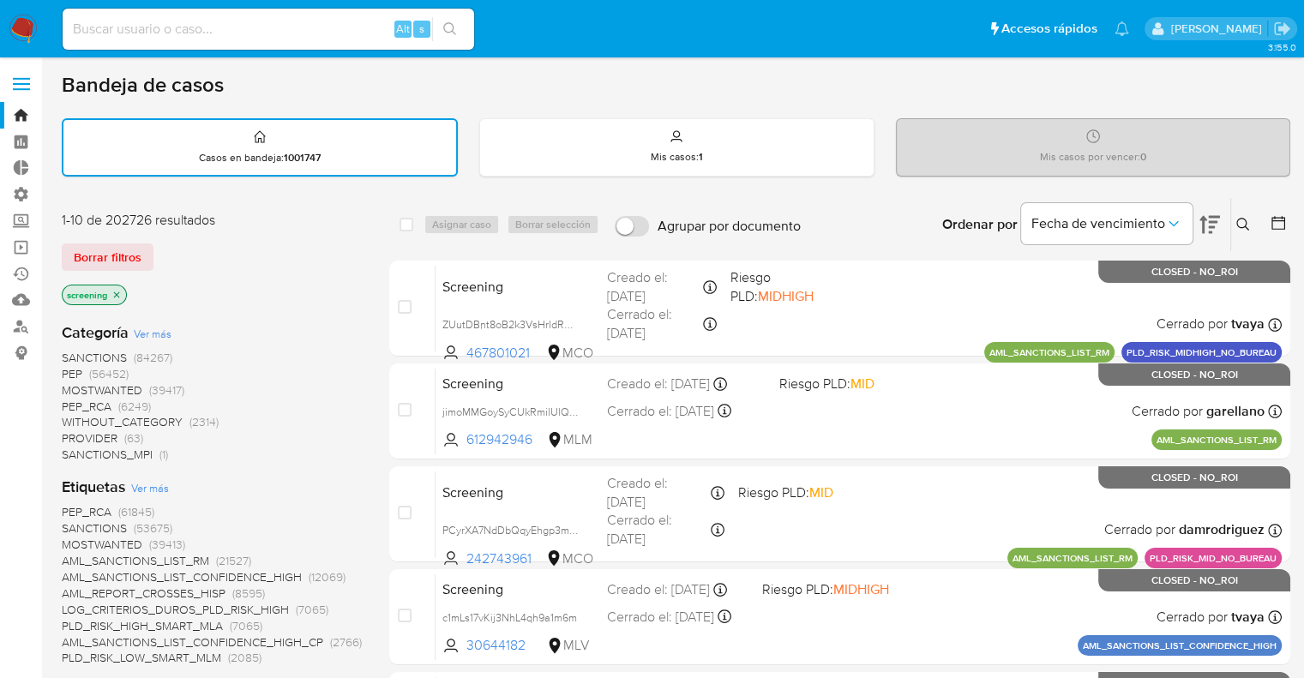
click at [161, 246] on div "Borrar filtros" at bounding box center [199, 256] width 274 height 27
